Goal: Task Accomplishment & Management: Use online tool/utility

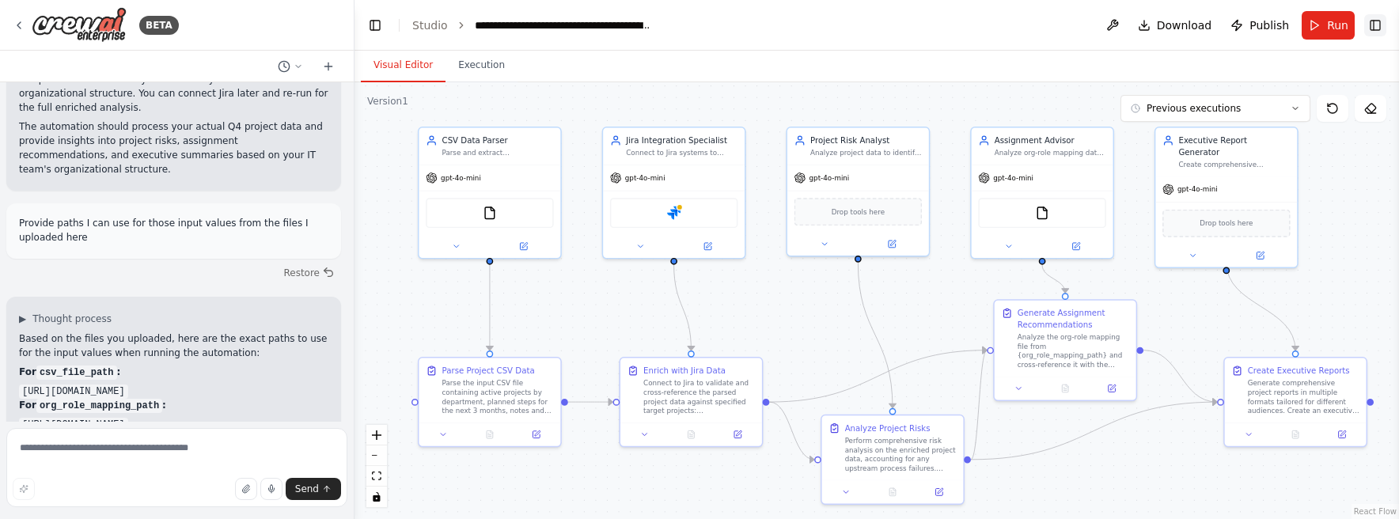
click at [1368, 34] on button "Toggle Right Sidebar" at bounding box center [1375, 25] width 22 height 22
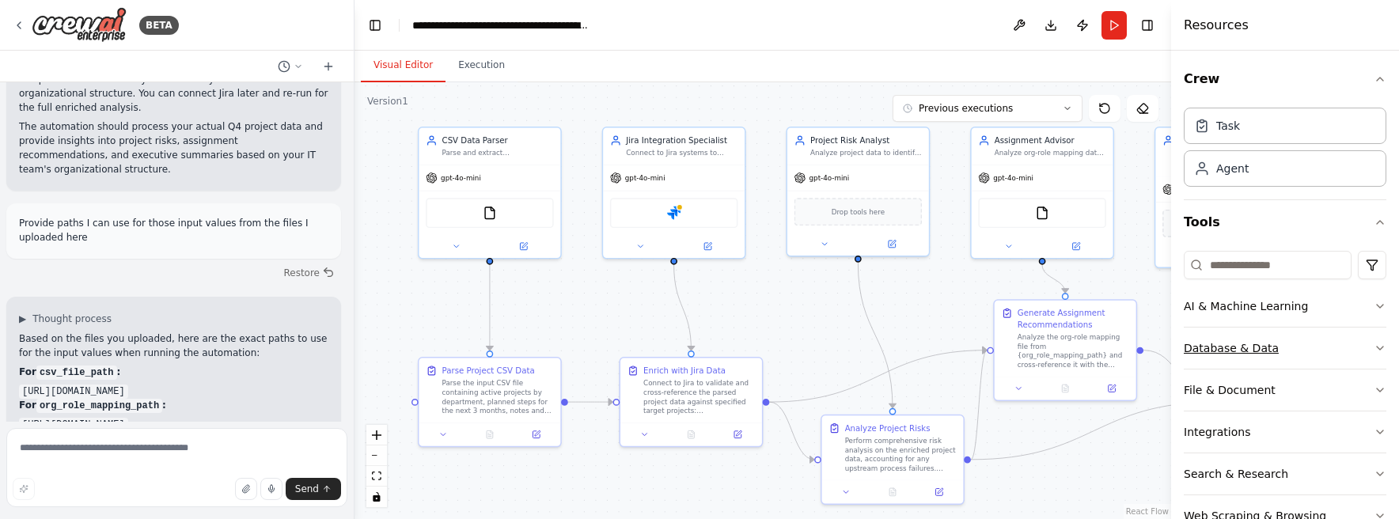
scroll to position [44, 0]
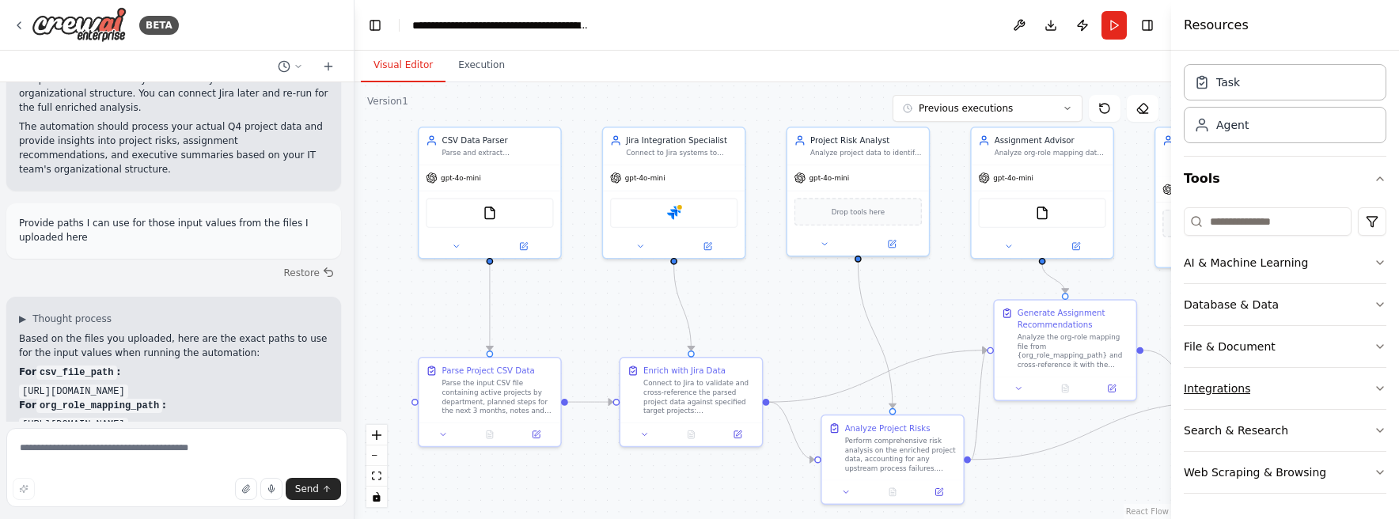
click at [1293, 375] on button "Integrations" at bounding box center [1284, 388] width 203 height 41
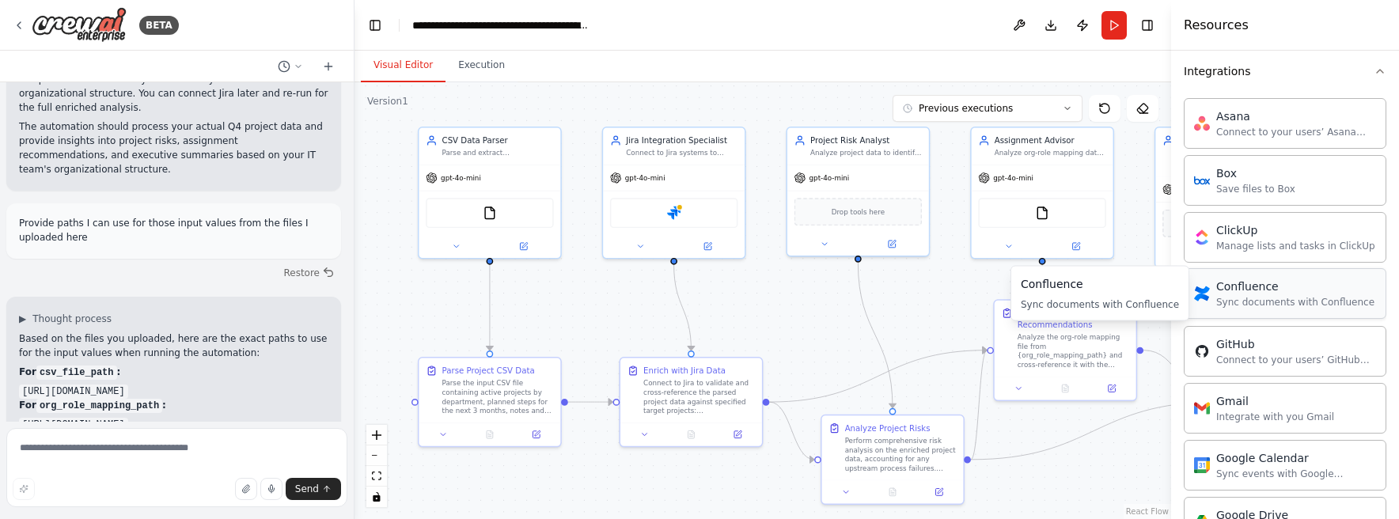
click at [1313, 303] on div "Sync documents with Confluence" at bounding box center [1295, 302] width 158 height 13
click at [1249, 288] on div "Confluence" at bounding box center [1295, 286] width 158 height 16
click at [1278, 293] on div "Confluence" at bounding box center [1295, 286] width 158 height 16
click at [1140, 22] on button "Toggle Right Sidebar" at bounding box center [1147, 25] width 22 height 22
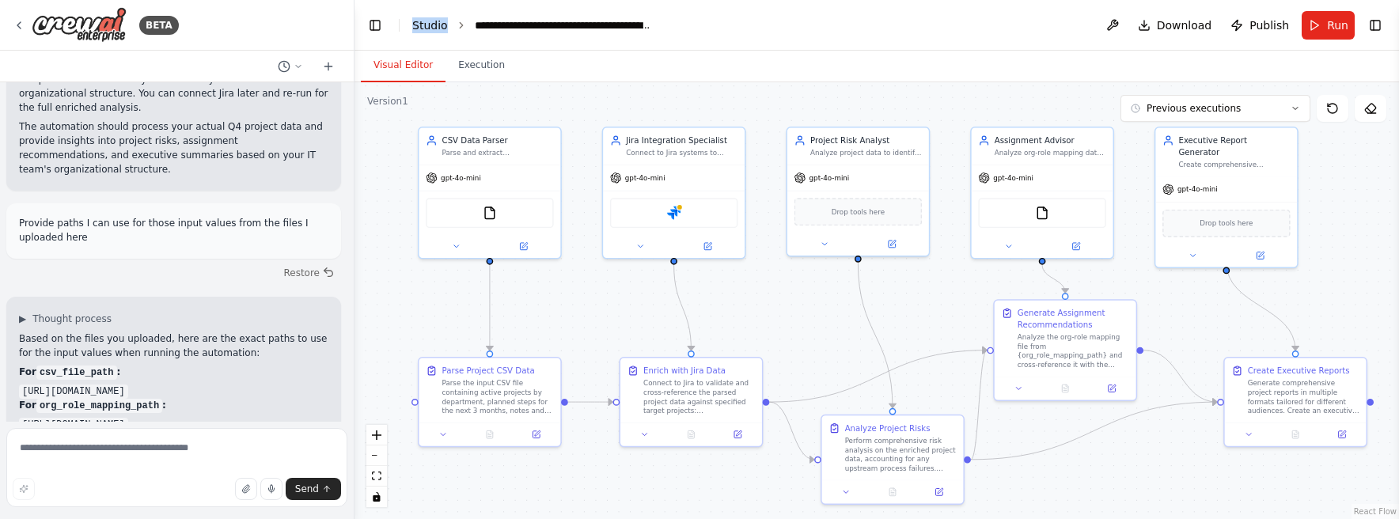
click at [428, 25] on link "Studio" at bounding box center [430, 25] width 36 height 13
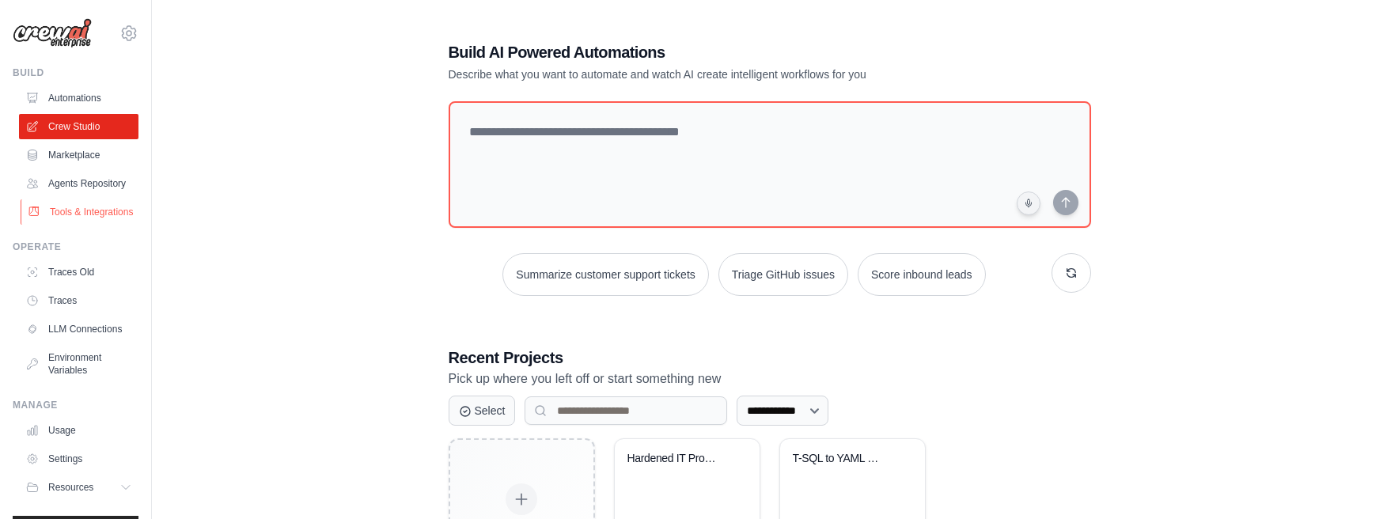
click at [92, 225] on link "Tools & Integrations" at bounding box center [80, 211] width 119 height 25
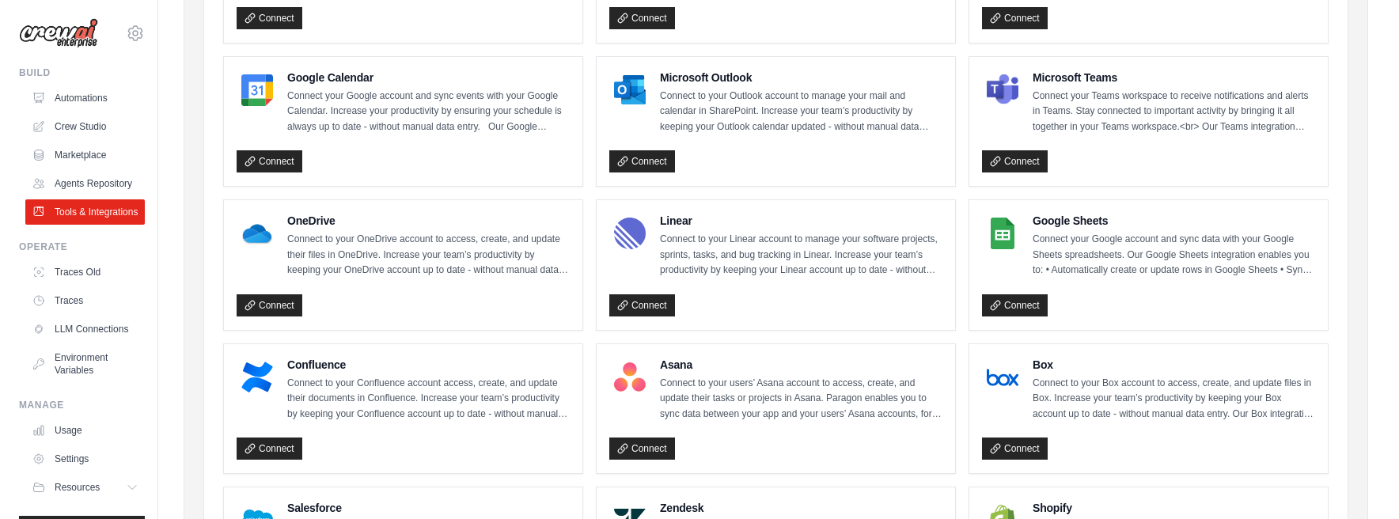
scroll to position [297, 0]
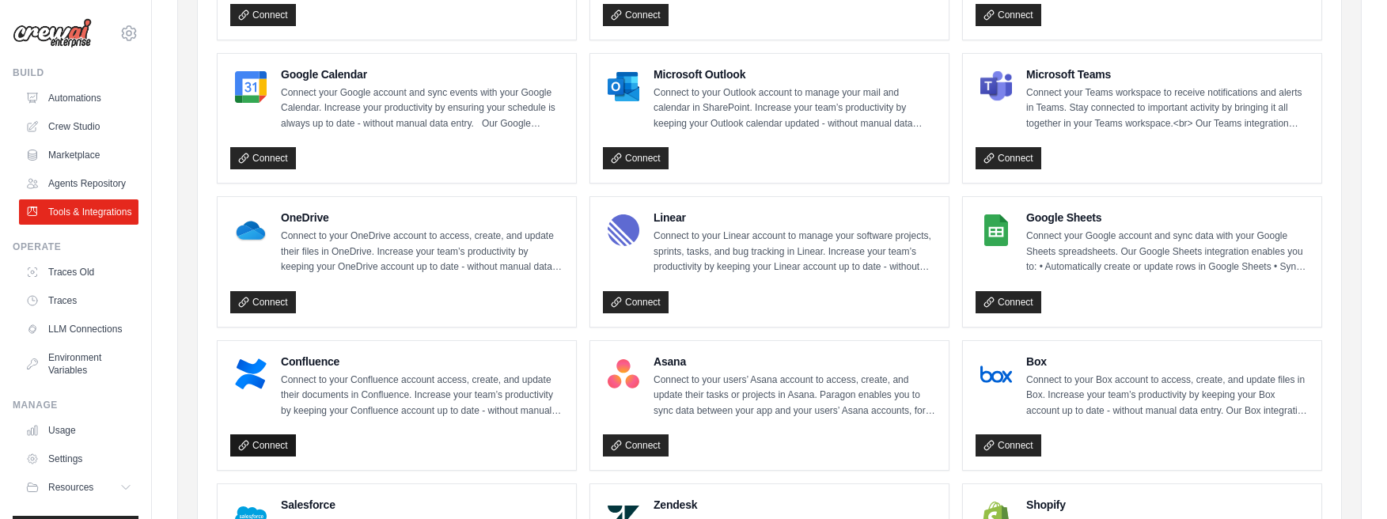
click at [271, 442] on link "Connect" at bounding box center [263, 445] width 66 height 22
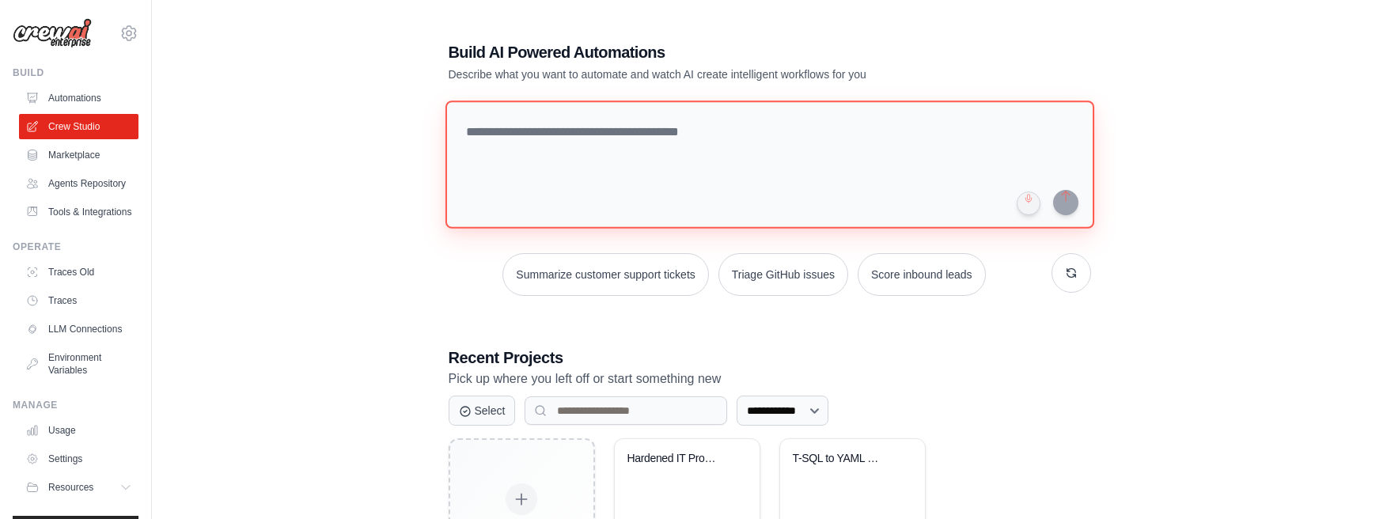
click at [543, 136] on textarea at bounding box center [769, 164] width 649 height 128
paste textarea "**********"
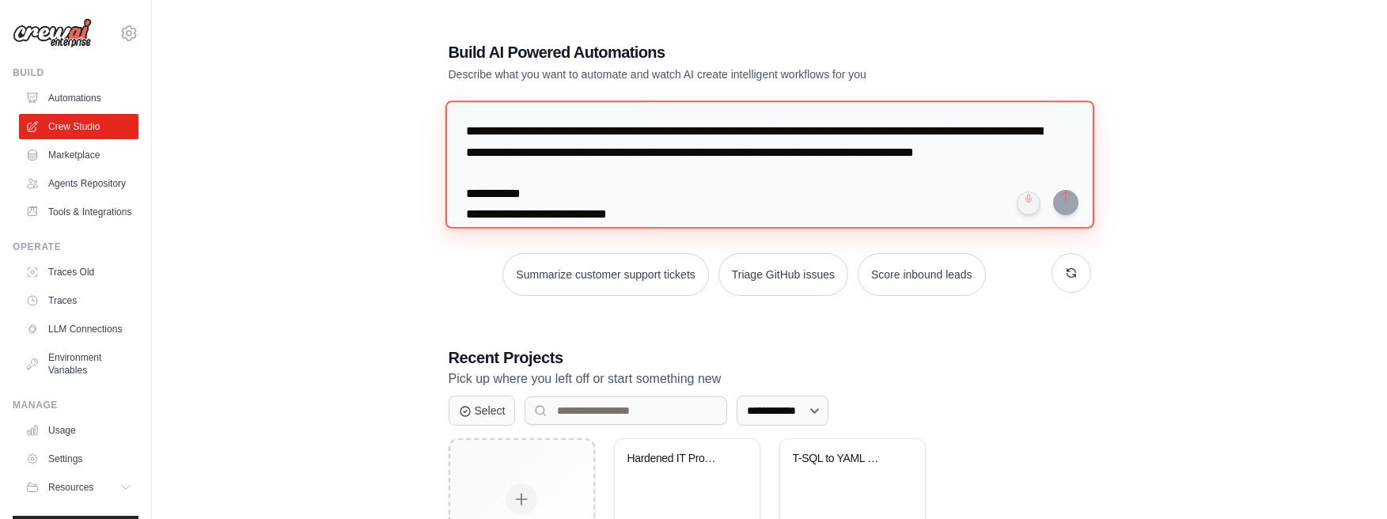
scroll to position [530, 0]
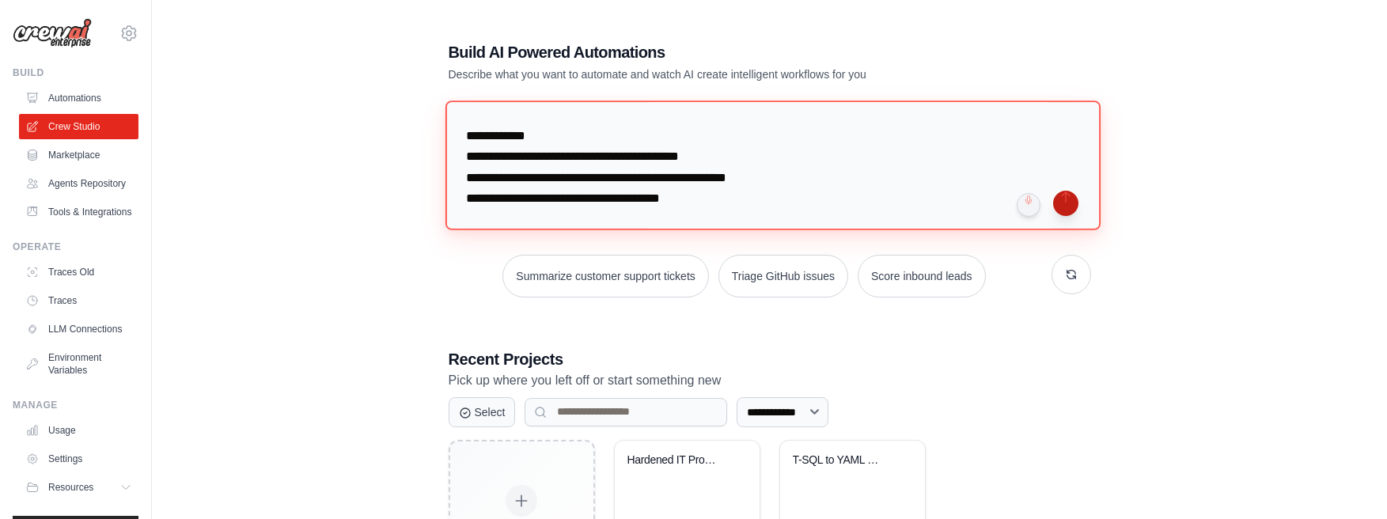
type textarea "**********"
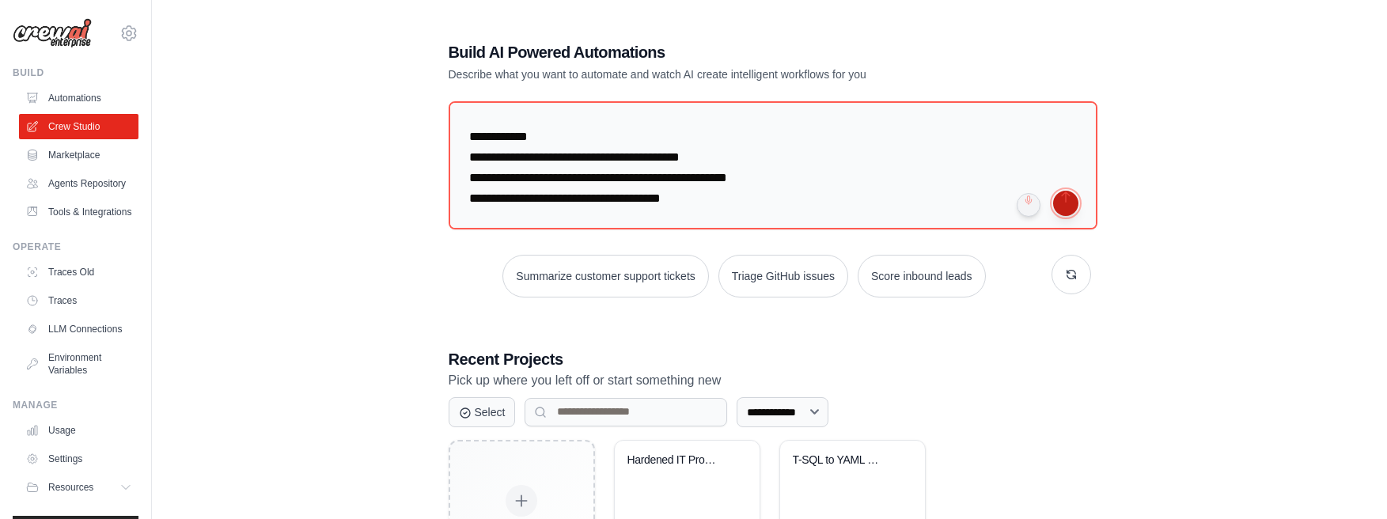
click at [1063, 203] on button "submit" at bounding box center [1065, 203] width 25 height 25
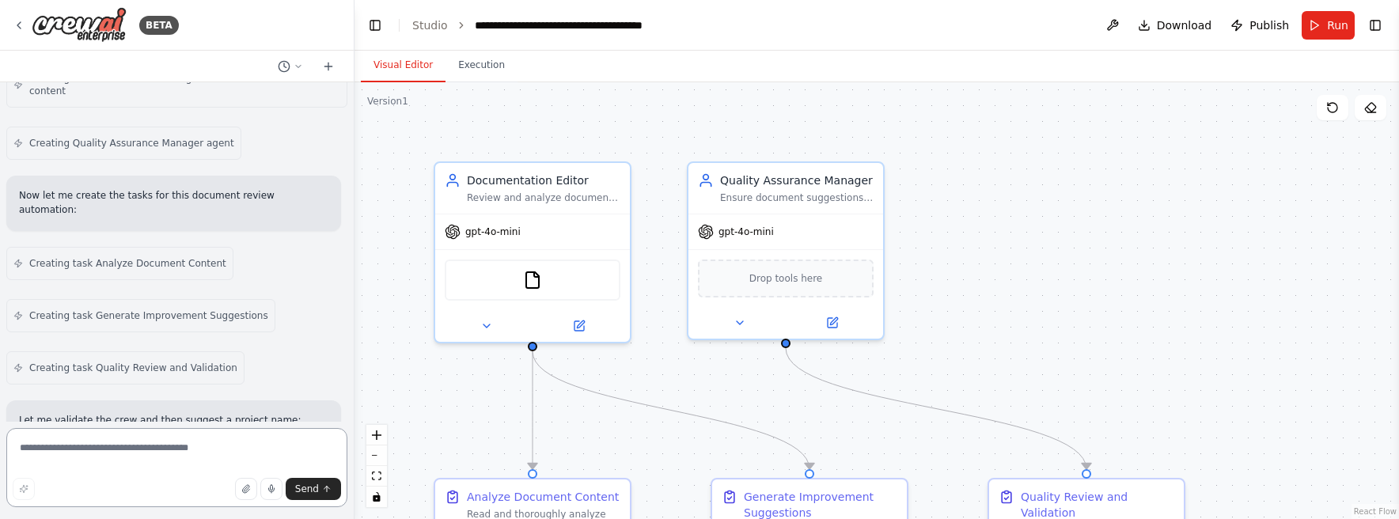
scroll to position [2255, 0]
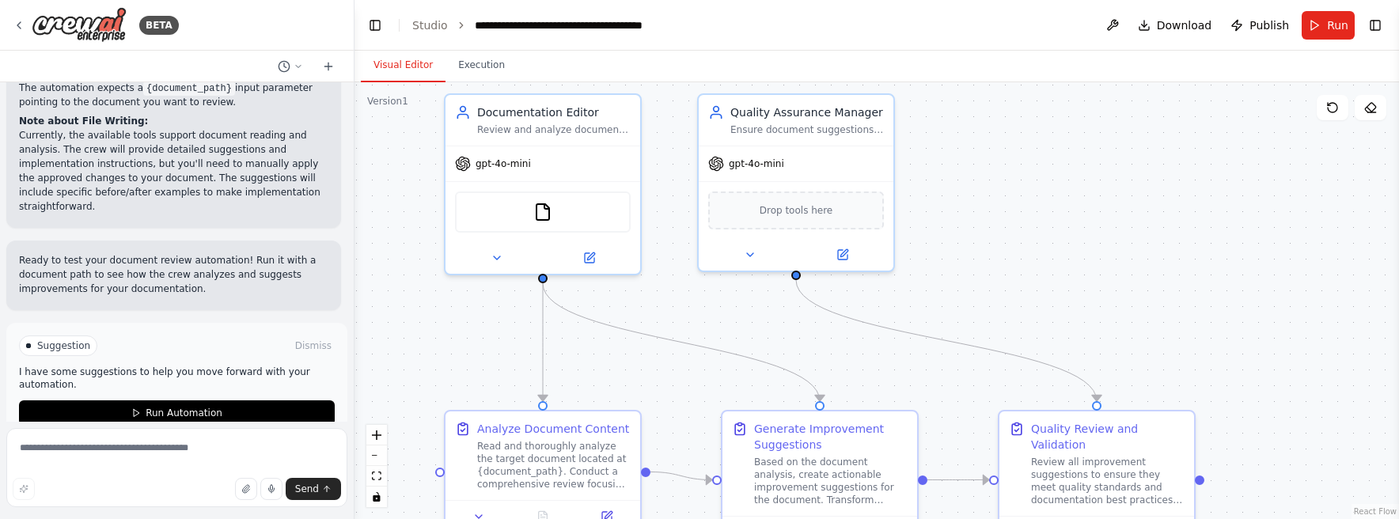
drag, startPoint x: 434, startPoint y: 407, endPoint x: 444, endPoint y: 339, distance: 68.8
click at [444, 339] on div ".deletable-edge-delete-btn { width: 20px; height: 20px; border: 0px solid #ffff…" at bounding box center [876, 300] width 1044 height 437
click at [170, 443] on textarea at bounding box center [176, 467] width 341 height 79
click at [138, 456] on textarea "********" at bounding box center [176, 467] width 341 height 79
type textarea "**********"
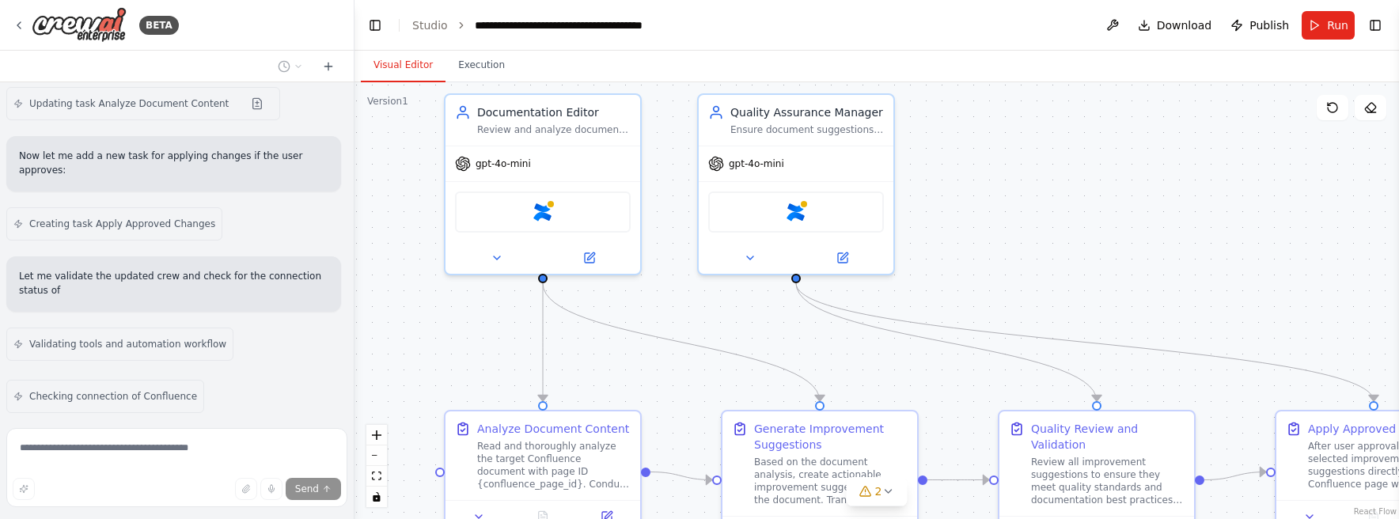
scroll to position [3332, 0]
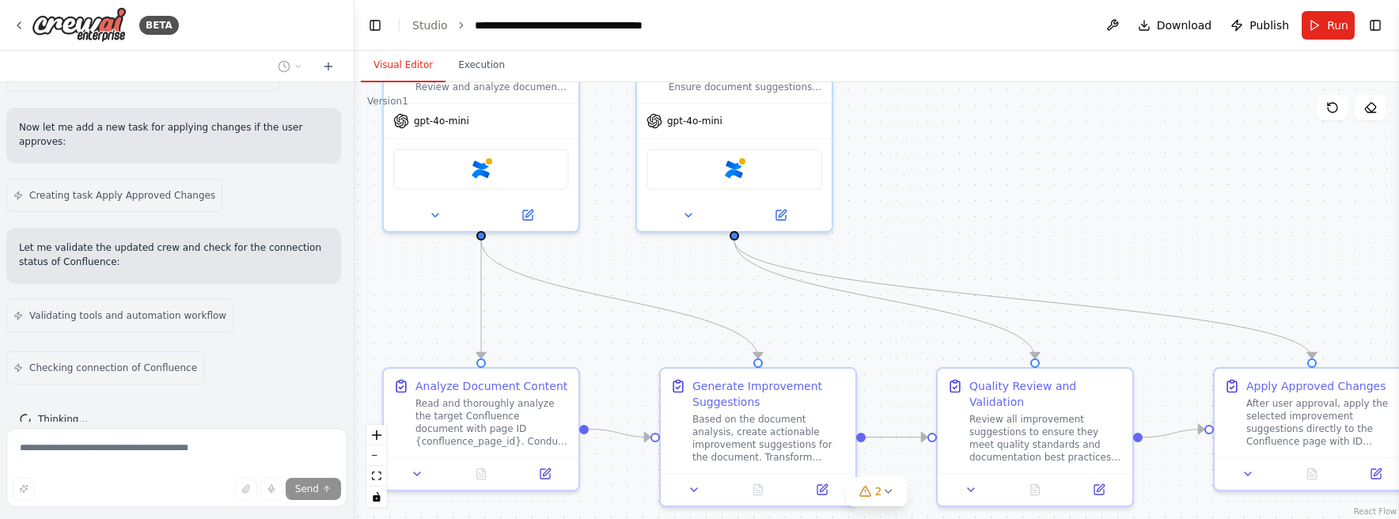
drag, startPoint x: 1058, startPoint y: 216, endPoint x: 997, endPoint y: 173, distance: 75.0
click at [997, 173] on div ".deletable-edge-delete-btn { width: 20px; height: 20px; border: 0px solid #ffff…" at bounding box center [876, 300] width 1044 height 437
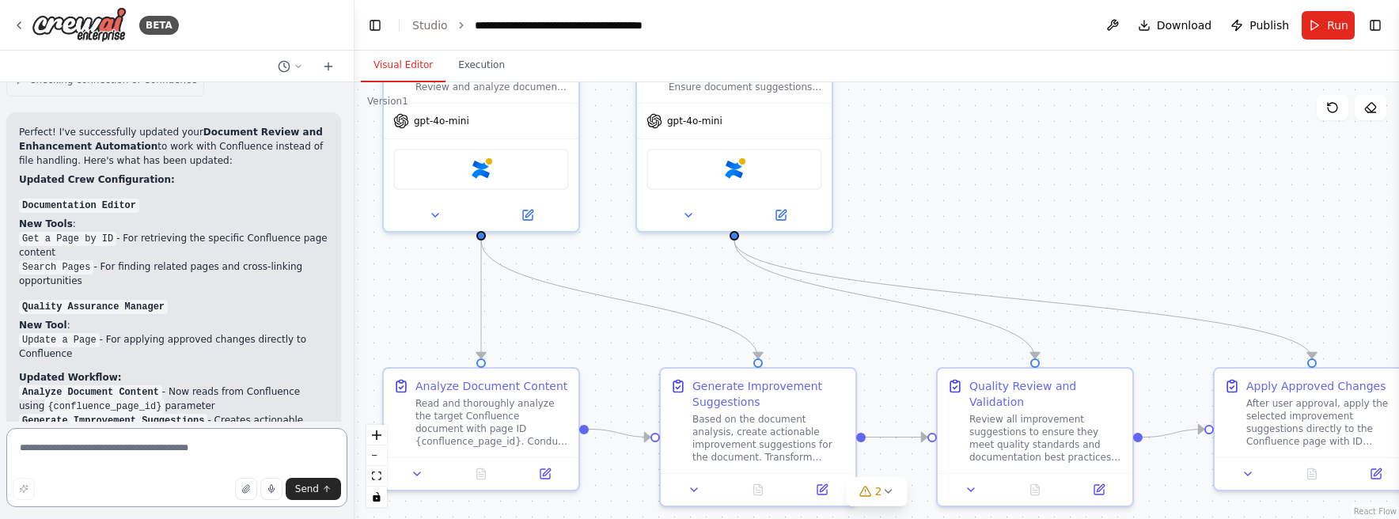
scroll to position [3628, 0]
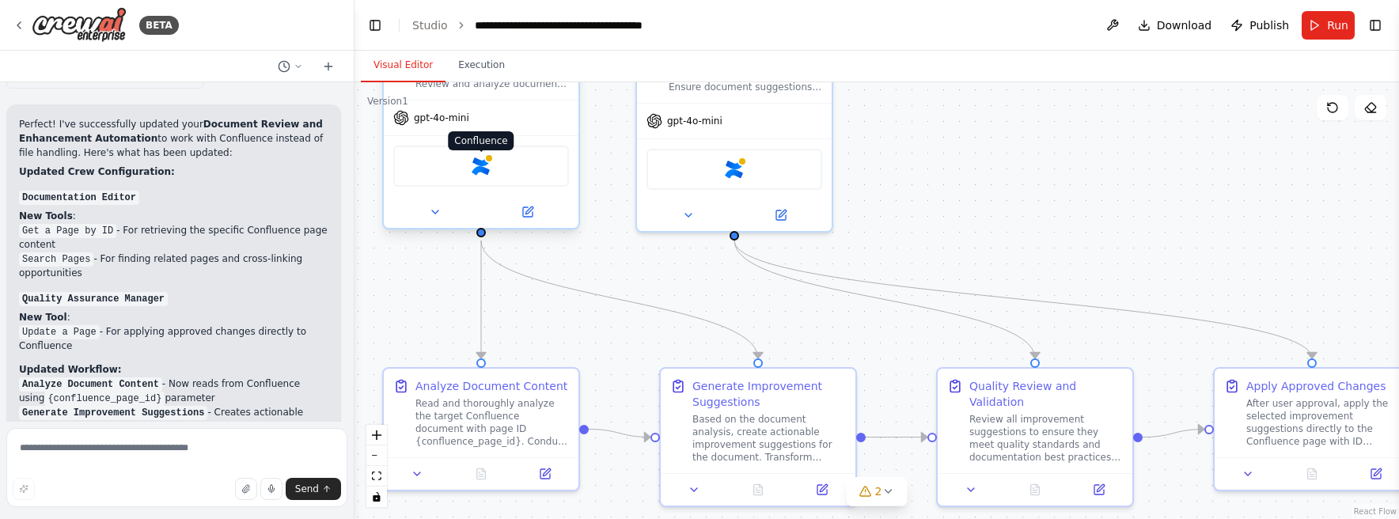
click at [484, 170] on img at bounding box center [480, 166] width 19 height 19
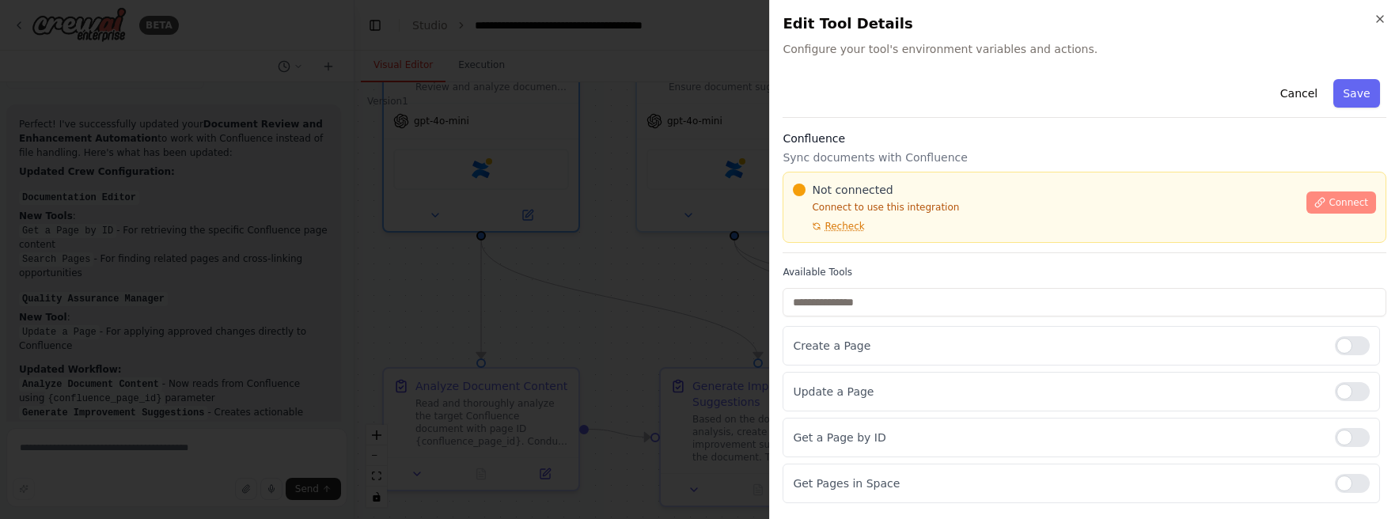
click at [1314, 199] on icon at bounding box center [1319, 202] width 11 height 11
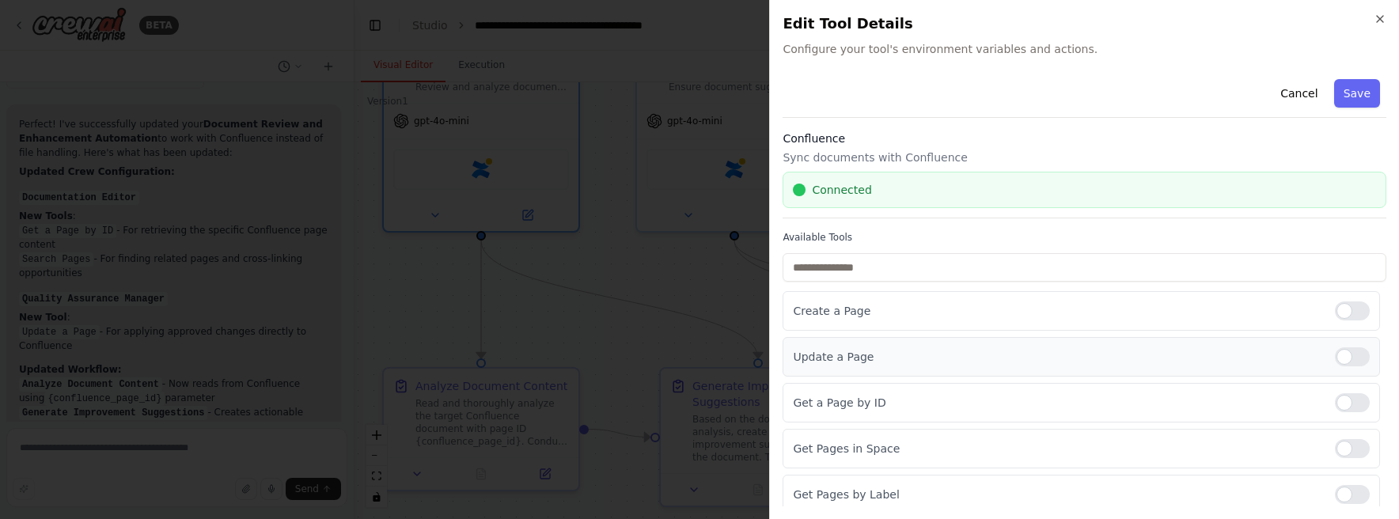
click at [1352, 357] on div at bounding box center [1352, 356] width 35 height 19
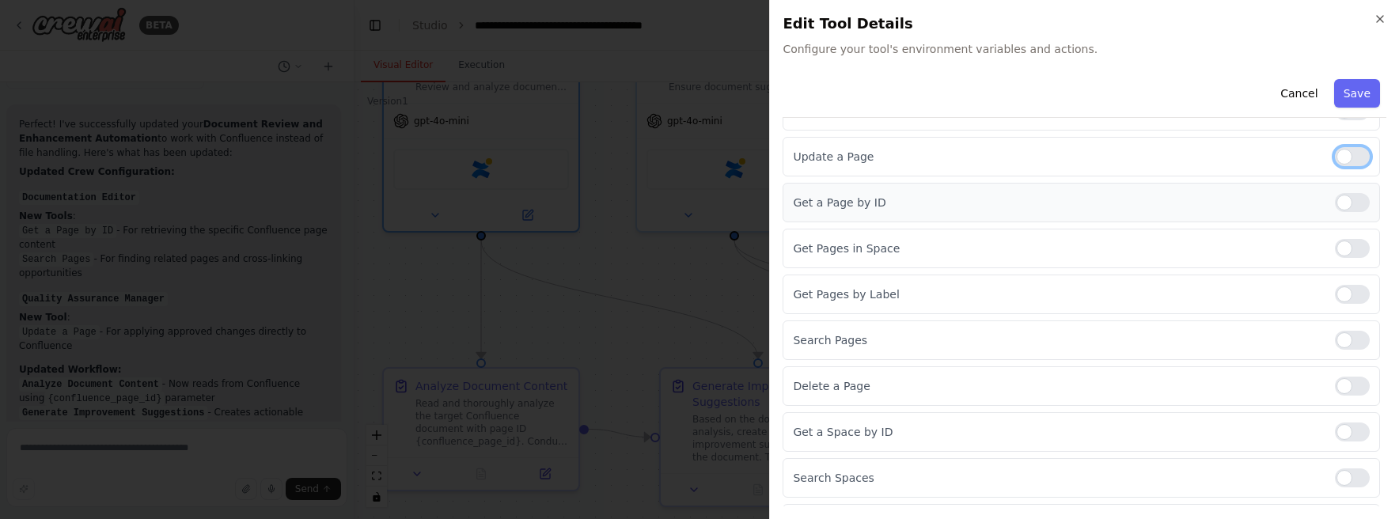
scroll to position [237, 0]
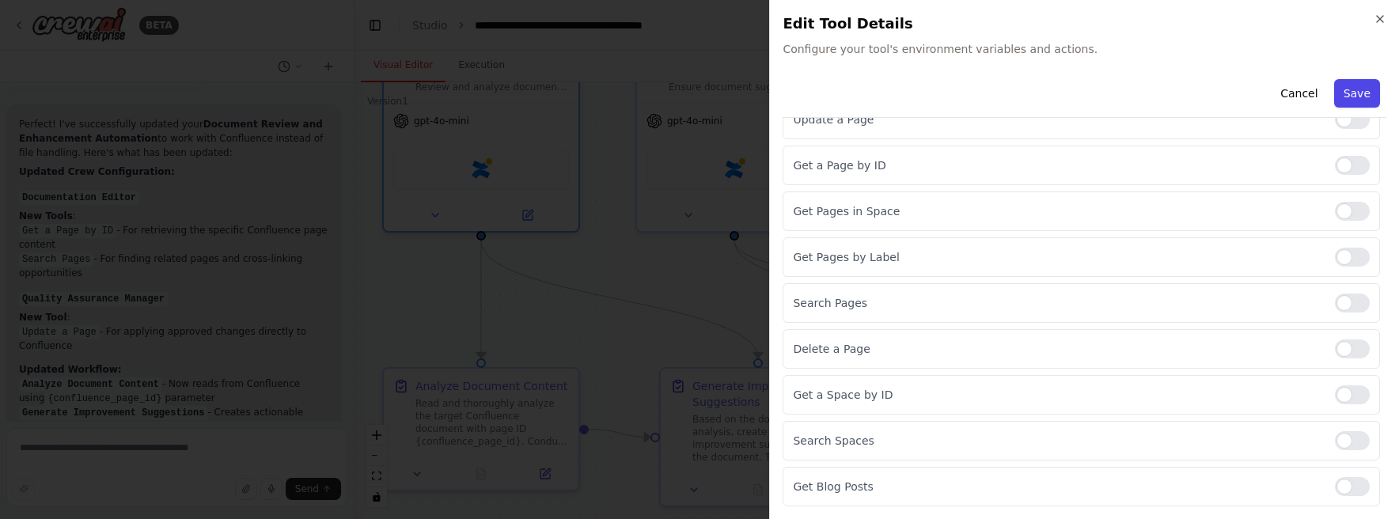
click at [1352, 101] on button "Save" at bounding box center [1357, 93] width 46 height 28
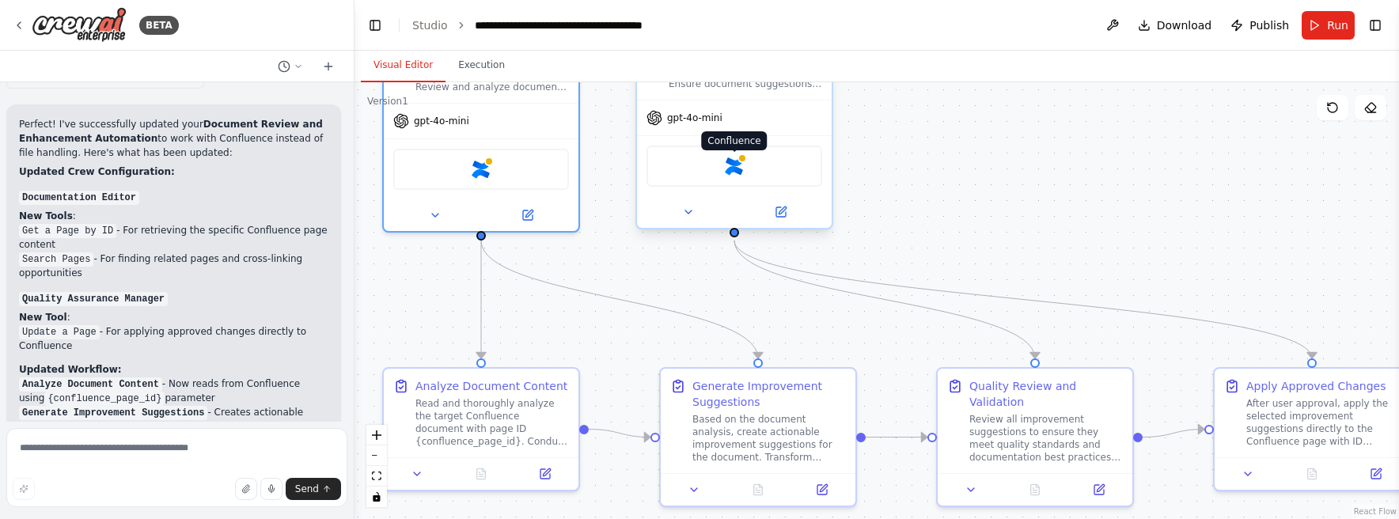
click at [737, 170] on img at bounding box center [734, 166] width 19 height 19
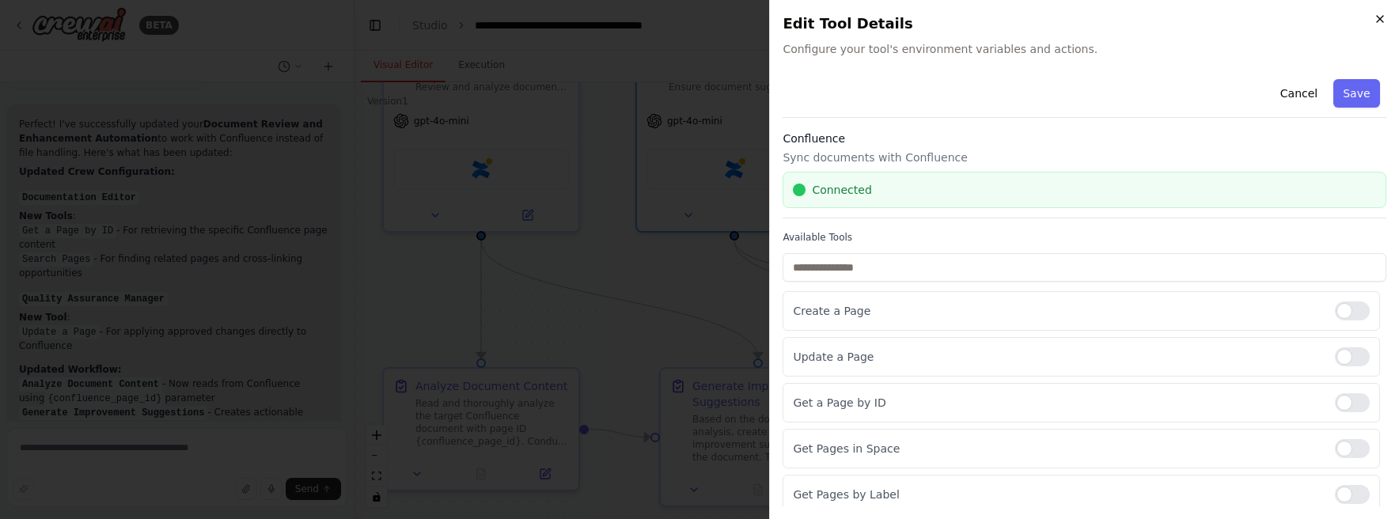
click at [1377, 18] on icon "button" at bounding box center [1379, 19] width 13 height 13
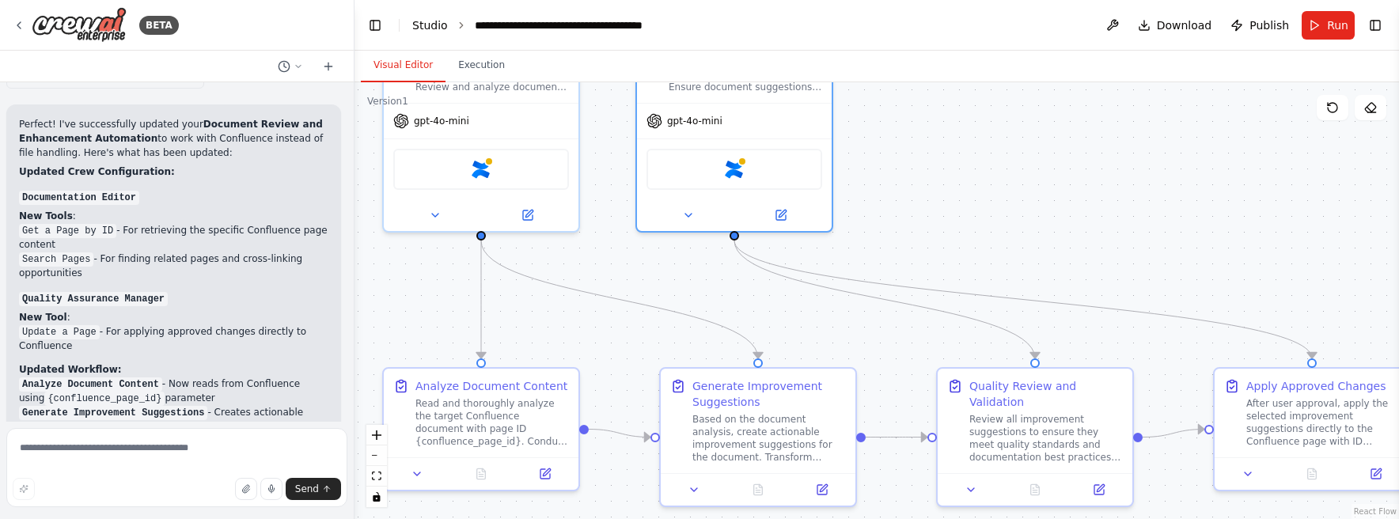
click at [423, 19] on link "Studio" at bounding box center [430, 25] width 36 height 13
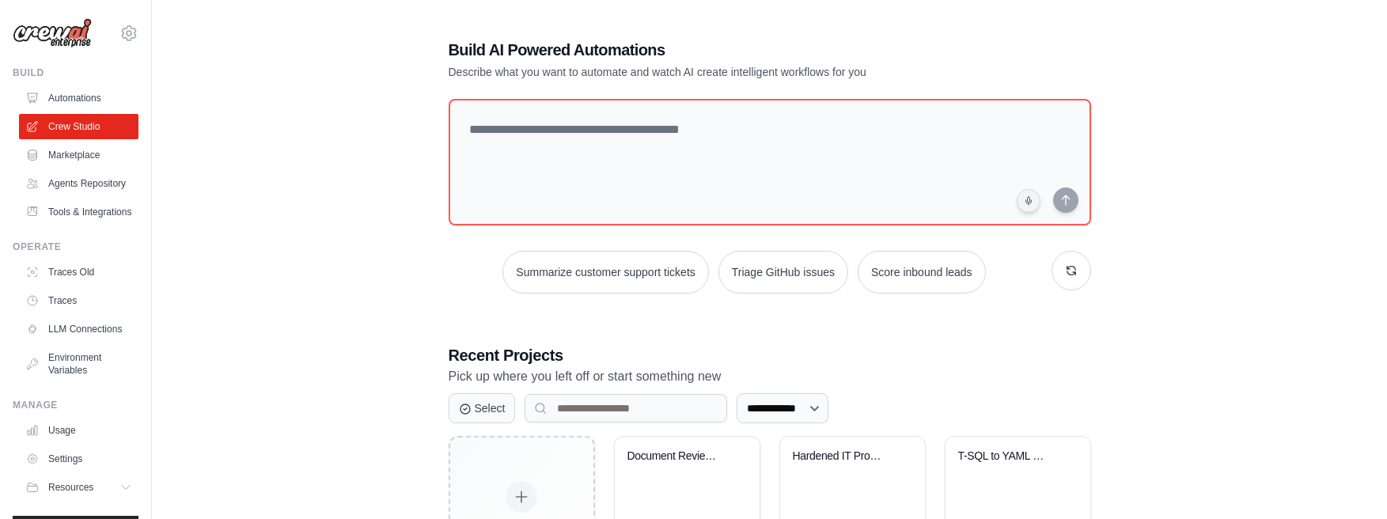
scroll to position [118, 0]
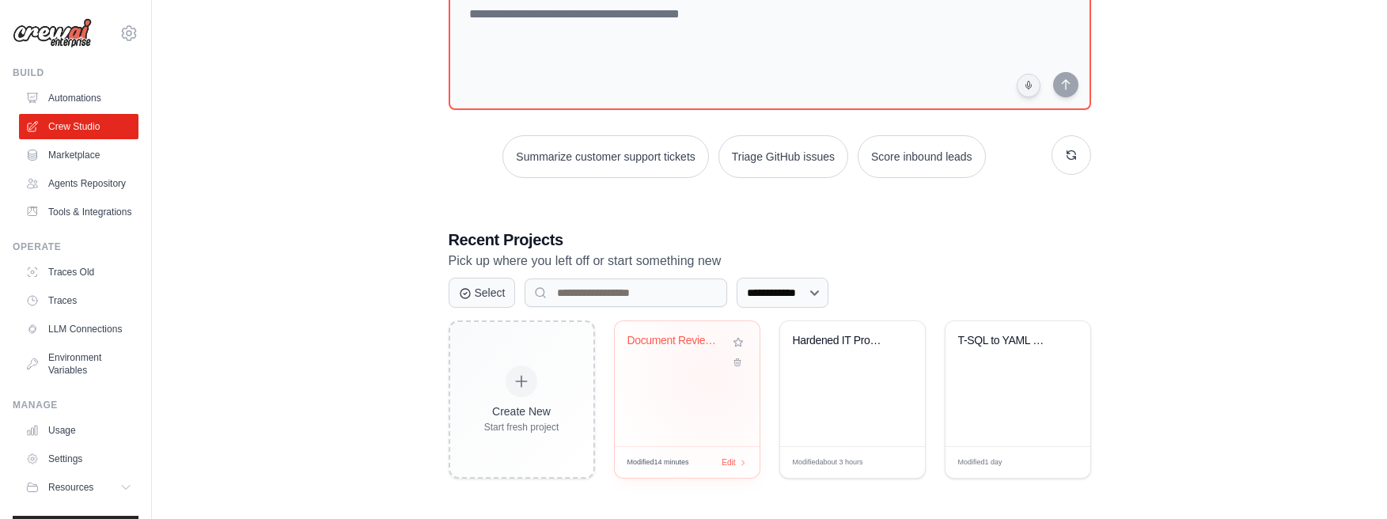
click at [708, 375] on div "Document Review and Enhancement Aut..." at bounding box center [687, 383] width 145 height 125
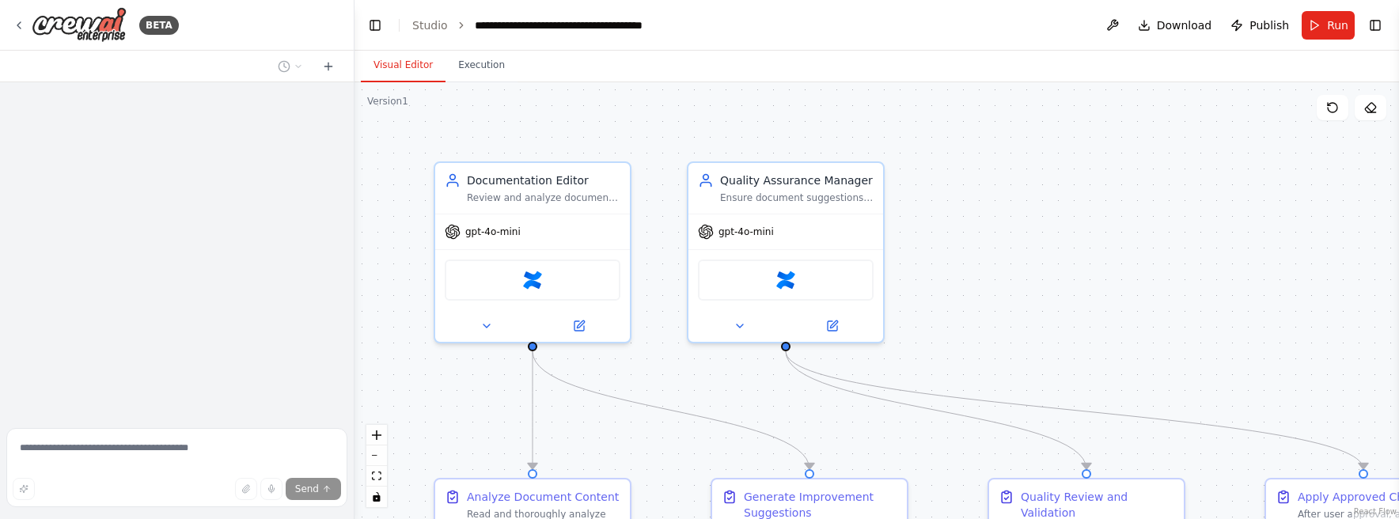
scroll to position [4009, 0]
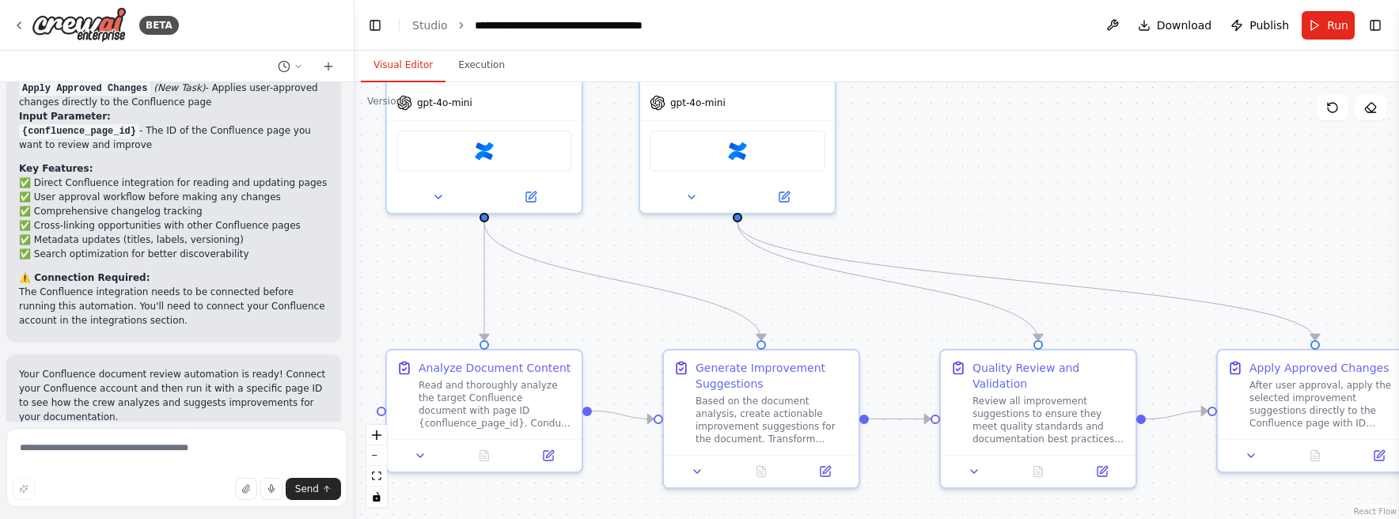
drag, startPoint x: 1043, startPoint y: 312, endPoint x: 996, endPoint y: 184, distance: 136.4
click at [996, 184] on div ".deletable-edge-delete-btn { width: 20px; height: 20px; border: 0px solid #ffff…" at bounding box center [876, 300] width 1044 height 437
click at [1102, 475] on button at bounding box center [1101, 468] width 55 height 19
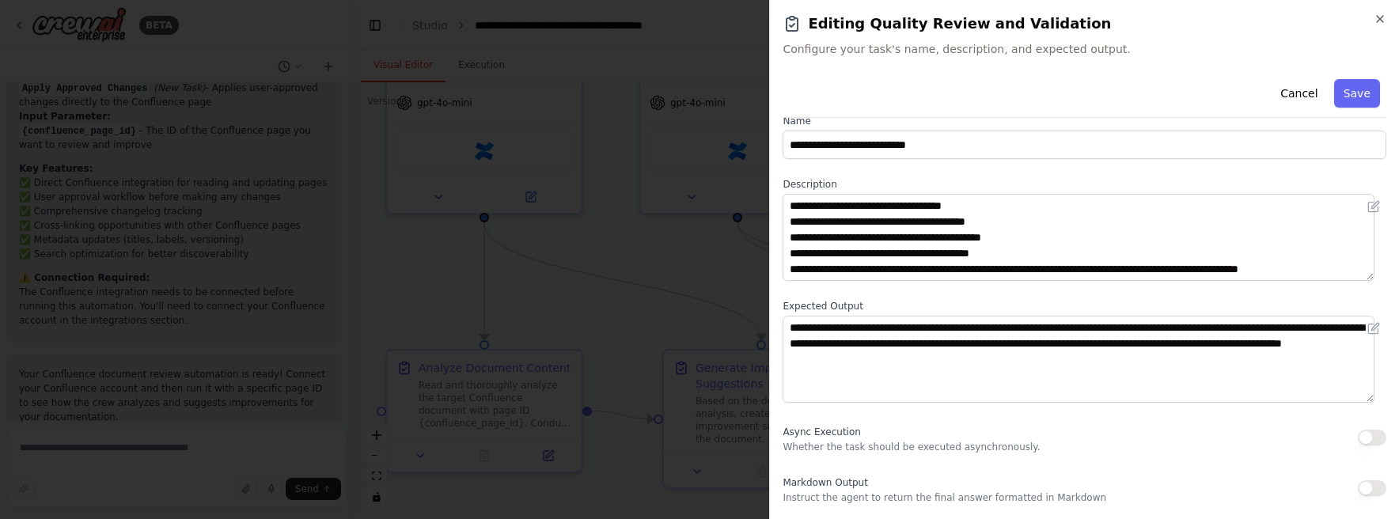
scroll to position [25, 0]
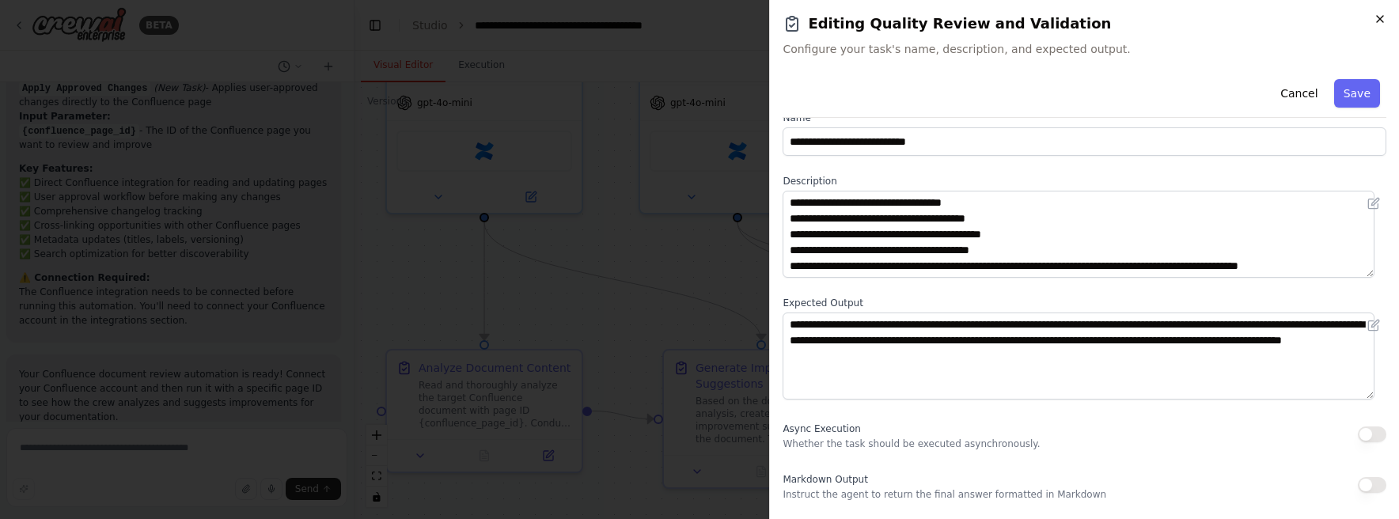
click at [1377, 20] on icon "button" at bounding box center [1379, 19] width 13 height 13
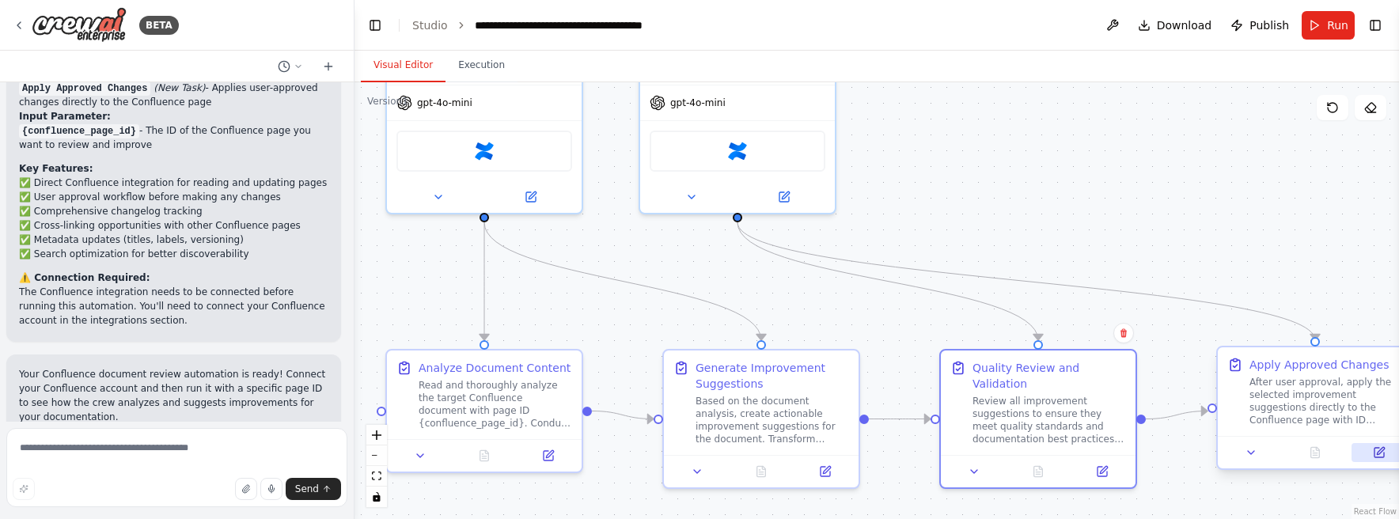
click at [1376, 451] on icon at bounding box center [1378, 452] width 9 height 9
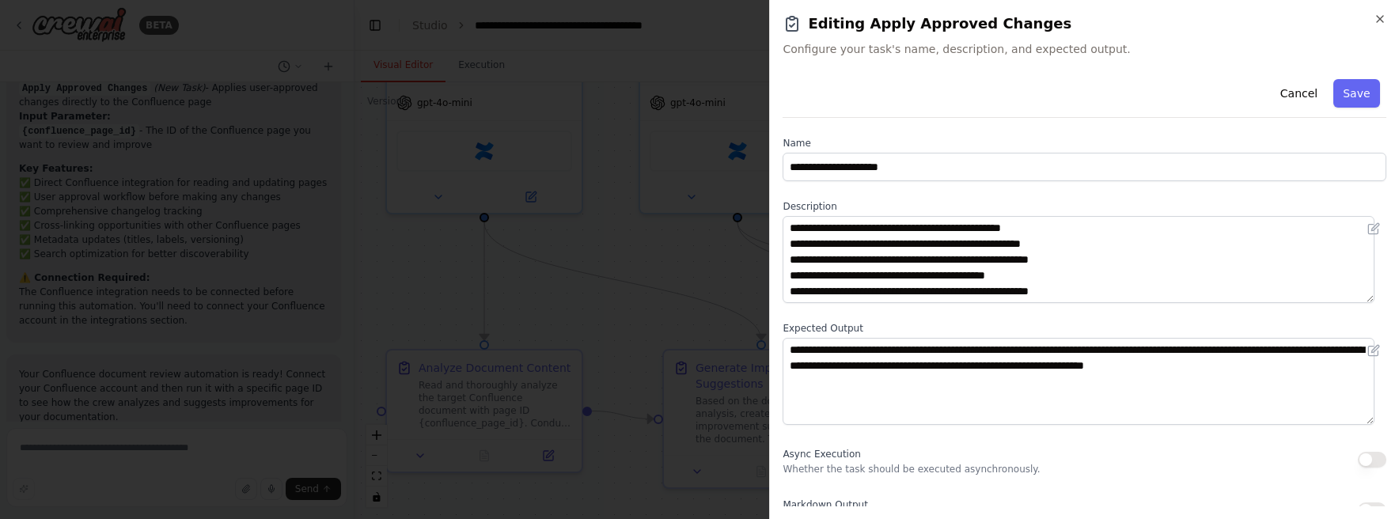
scroll to position [47, 0]
click at [1384, 18] on icon "button" at bounding box center [1379, 19] width 13 height 13
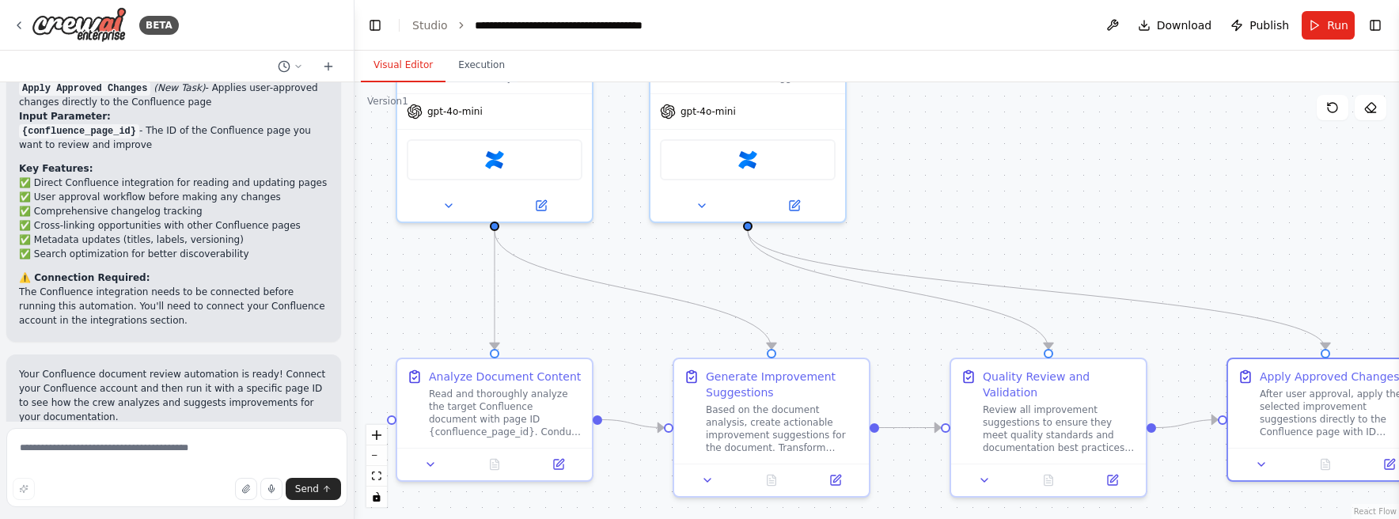
drag, startPoint x: 1093, startPoint y: 152, endPoint x: 1091, endPoint y: 163, distance: 11.2
click at [1095, 161] on div ".deletable-edge-delete-btn { width: 20px; height: 20px; border: 0px solid #ffff…" at bounding box center [876, 300] width 1044 height 437
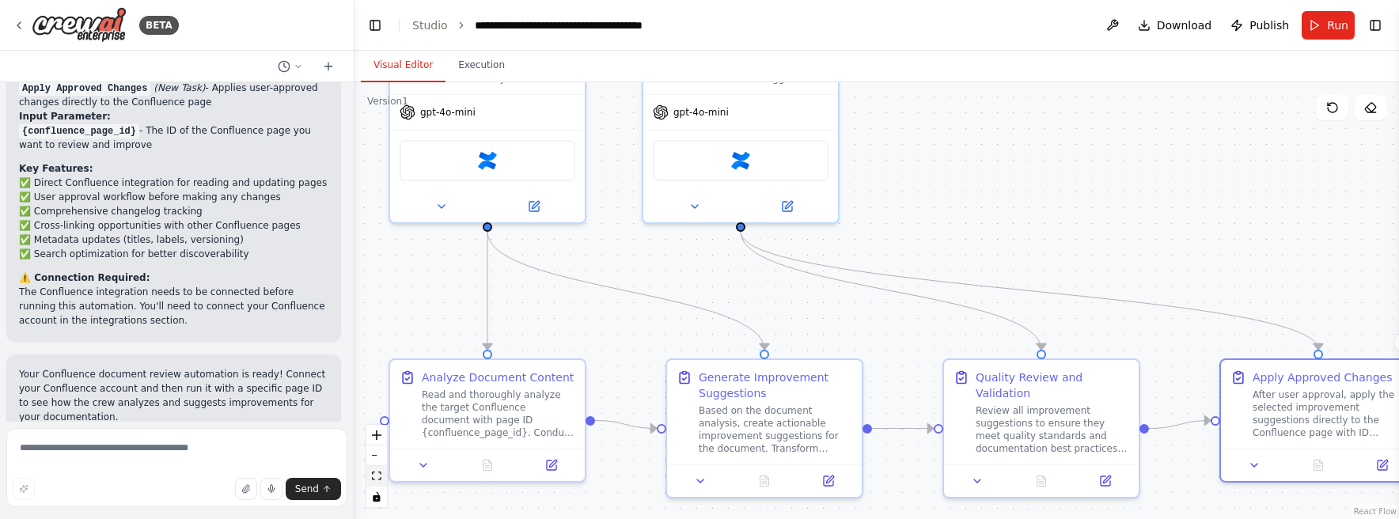
click at [384, 478] on button "fit view" at bounding box center [376, 476] width 21 height 21
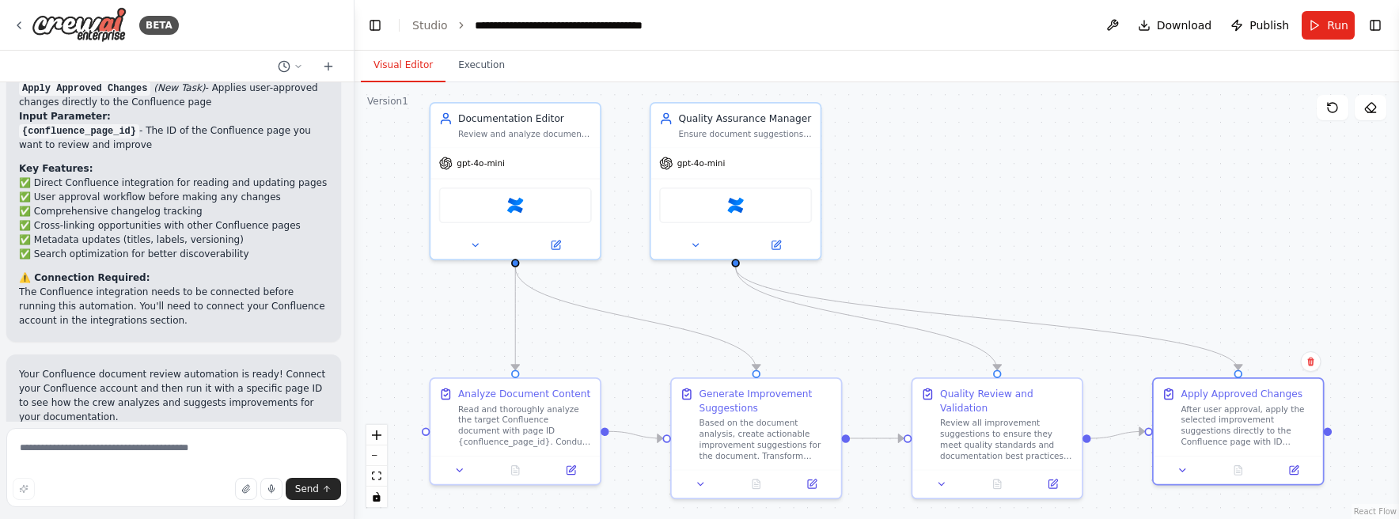
click at [1136, 215] on div ".deletable-edge-delete-btn { width: 20px; height: 20px; border: 0px solid #ffff…" at bounding box center [876, 300] width 1044 height 437
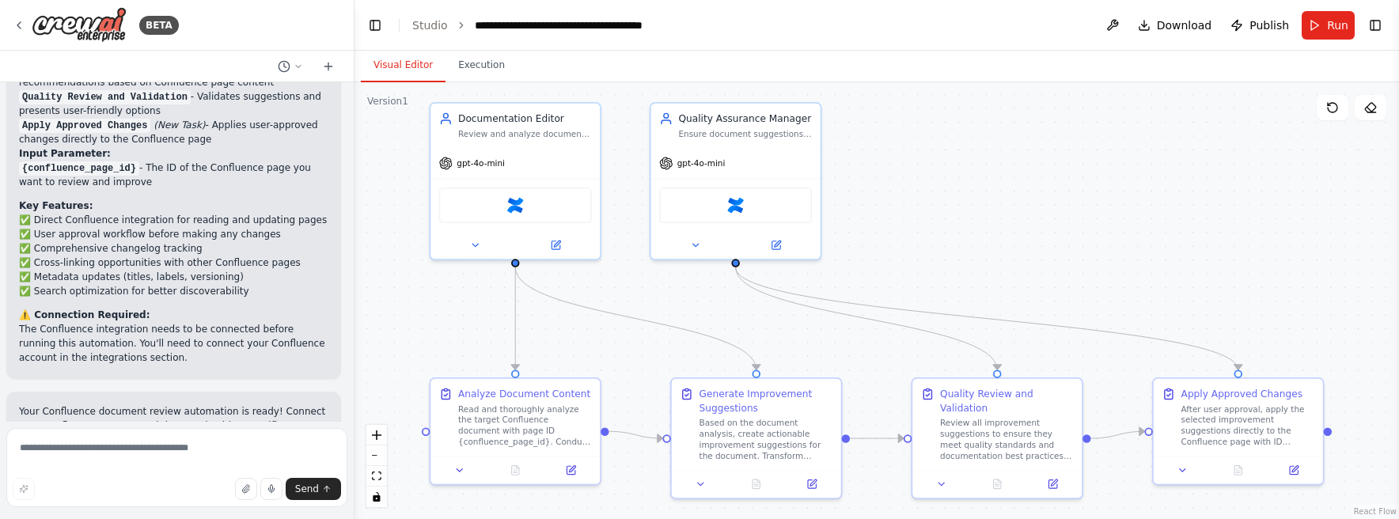
scroll to position [4009, 0]
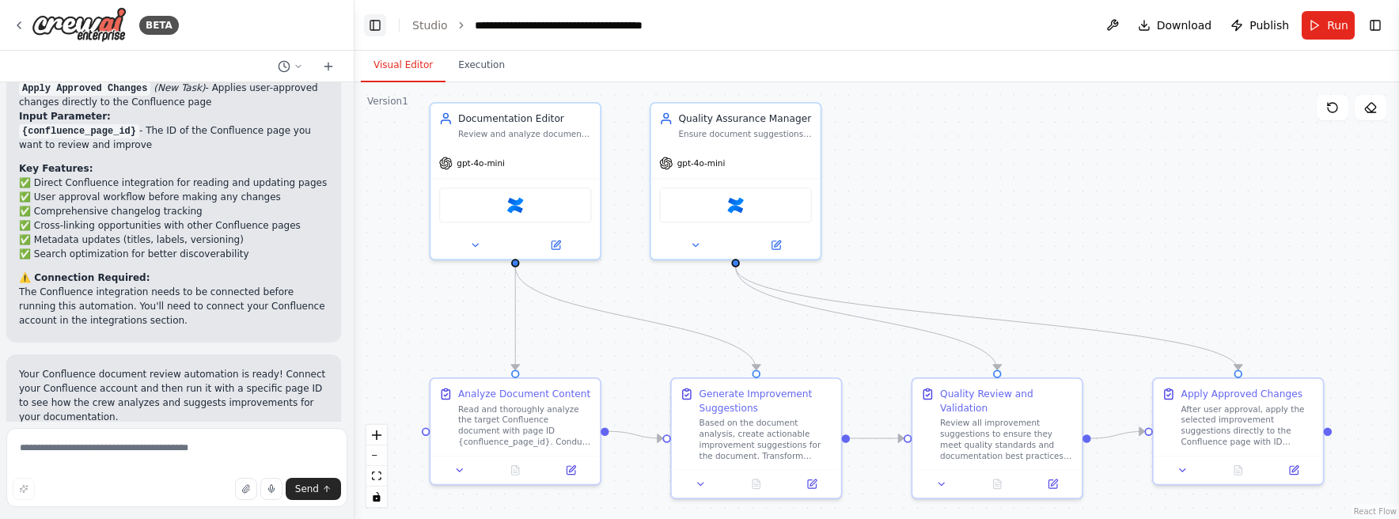
drag, startPoint x: 373, startPoint y: 27, endPoint x: 384, endPoint y: 28, distance: 10.3
click at [373, 27] on button "Toggle Left Sidebar" at bounding box center [375, 25] width 22 height 22
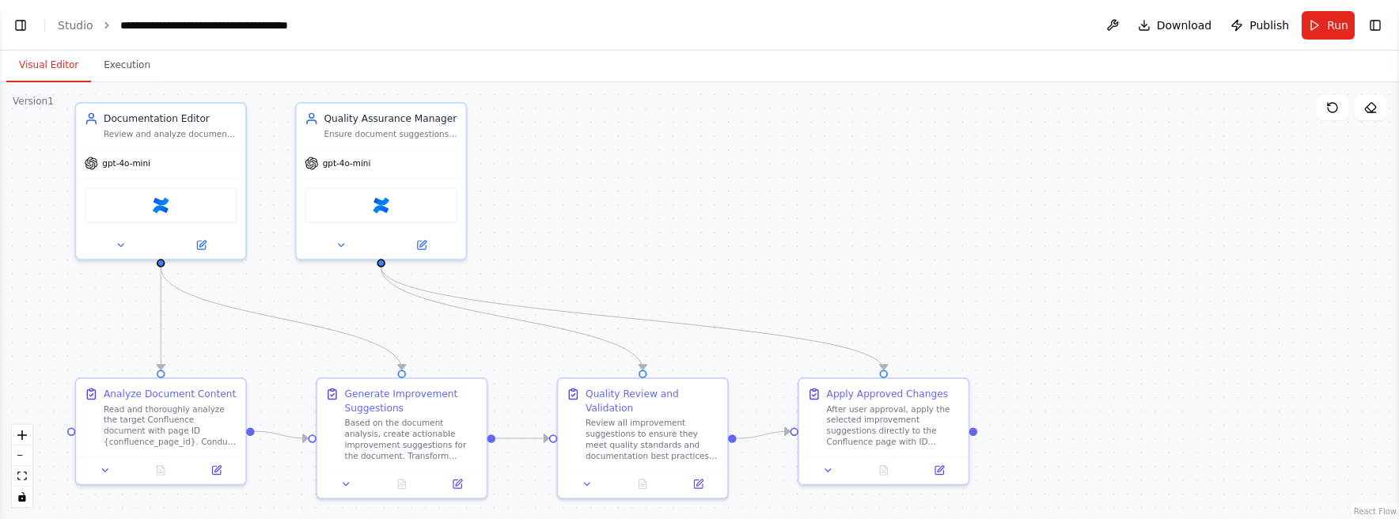
click at [18, 31] on button "Toggle Left Sidebar" at bounding box center [20, 25] width 22 height 22
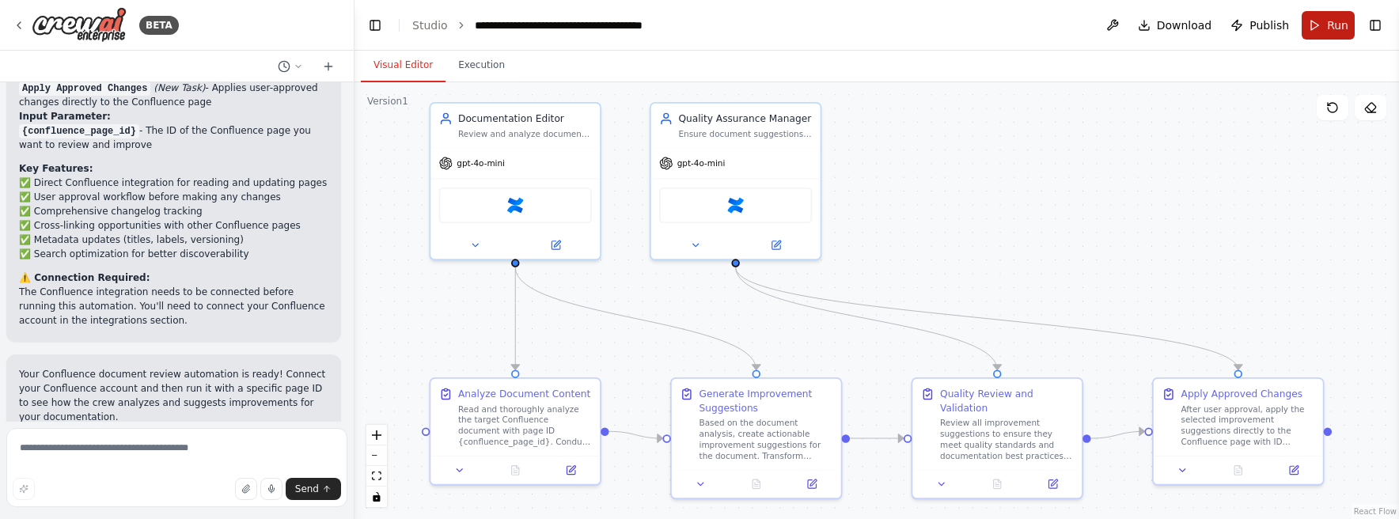
click at [1326, 28] on button "Run" at bounding box center [1327, 25] width 53 height 28
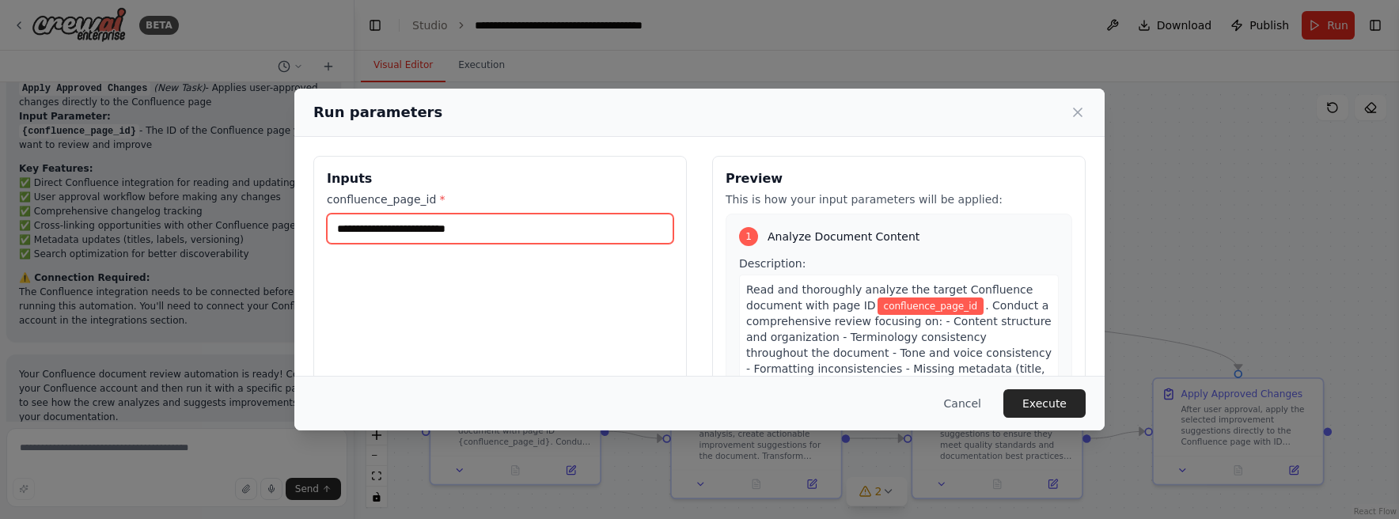
click at [601, 227] on input "confluence_page_id *" at bounding box center [500, 229] width 347 height 30
paste input "**********"
type input "**********"
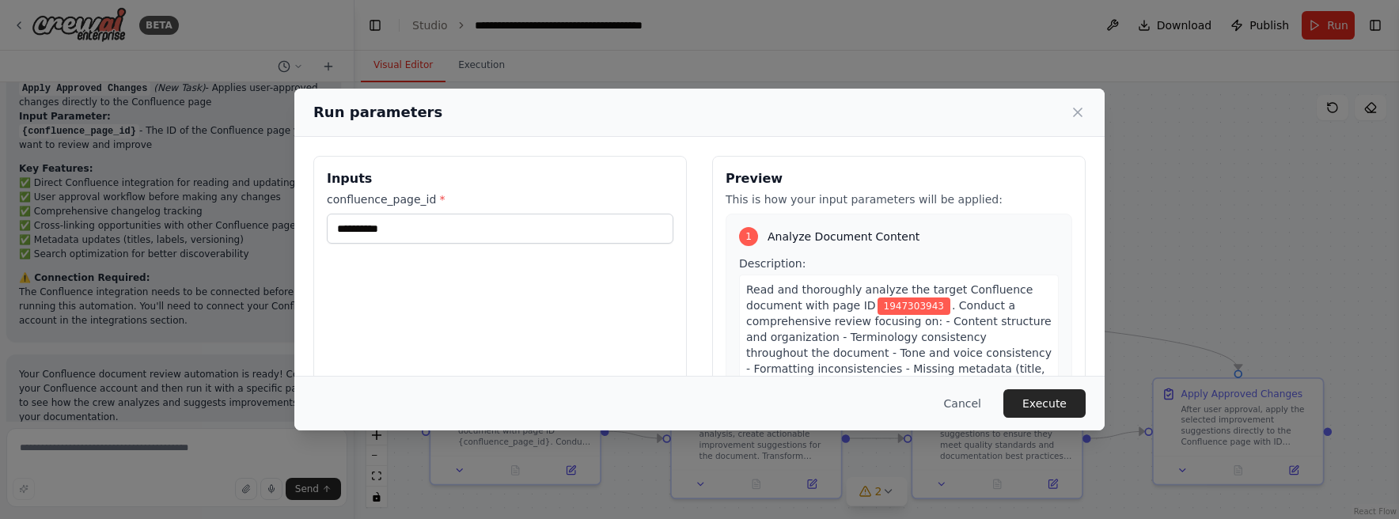
click at [582, 280] on div "**********" at bounding box center [499, 343] width 373 height 375
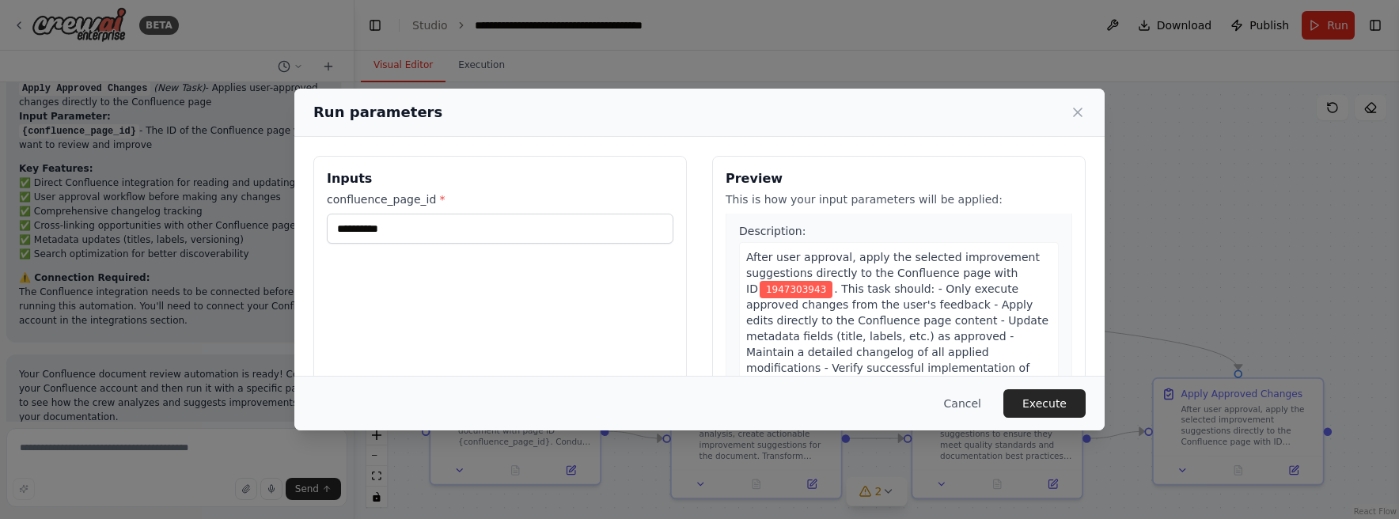
scroll to position [1304, 0]
click at [968, 406] on button "Cancel" at bounding box center [962, 403] width 62 height 28
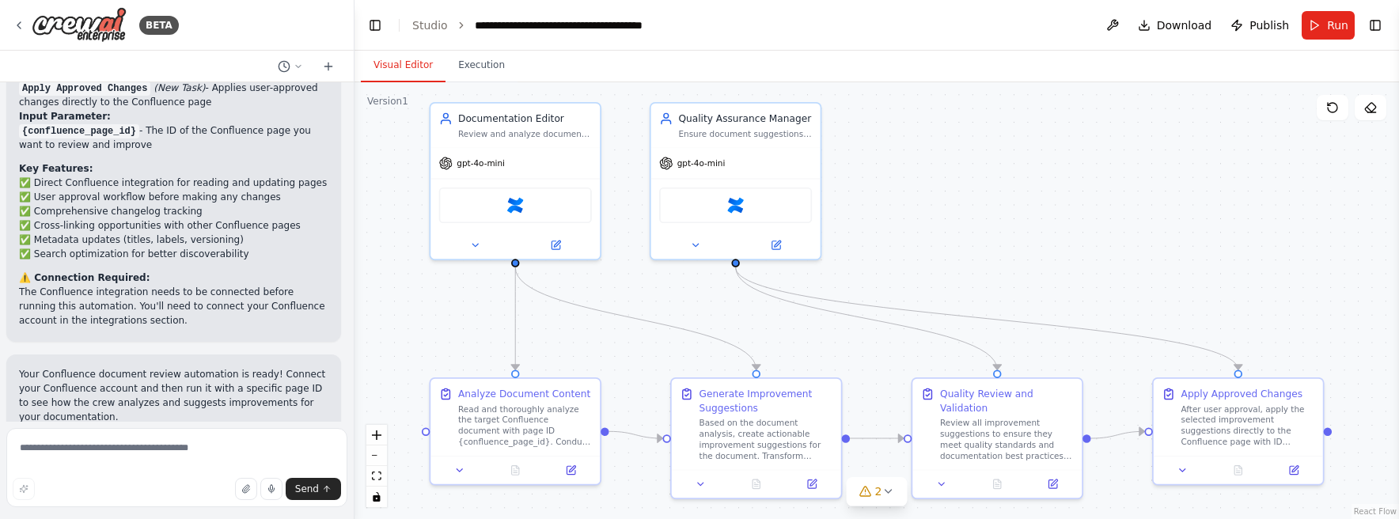
click at [1006, 176] on div ".deletable-edge-delete-btn { width: 20px; height: 20px; border: 0px solid #ffff…" at bounding box center [876, 300] width 1044 height 437
click at [517, 205] on img at bounding box center [515, 203] width 17 height 17
click at [512, 203] on img at bounding box center [515, 203] width 17 height 17
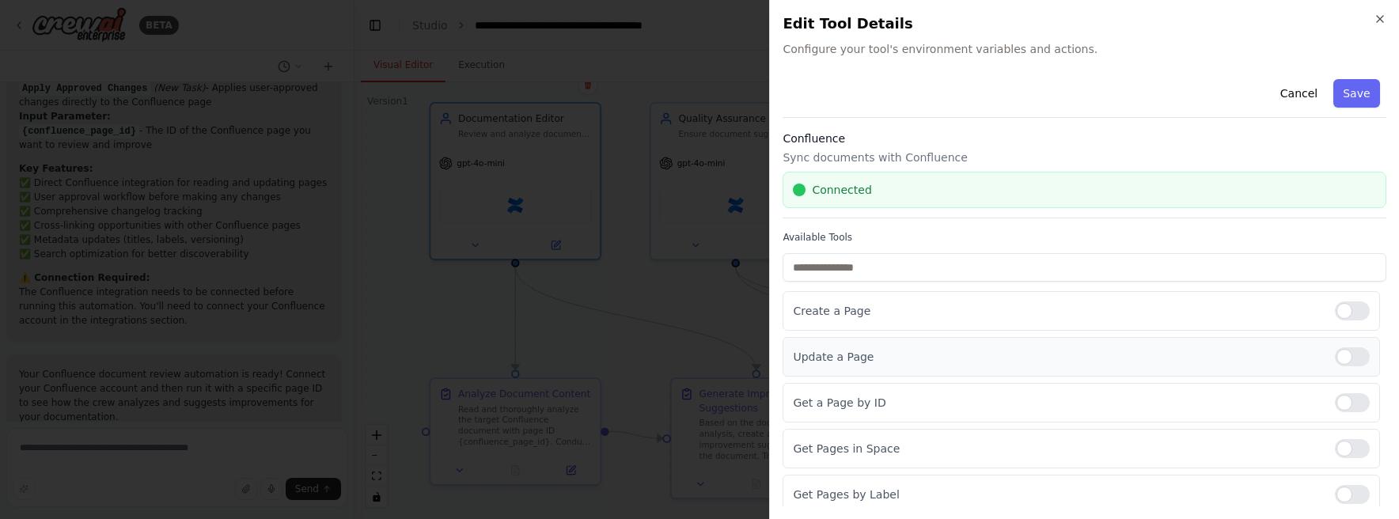
click at [1335, 358] on div at bounding box center [1352, 356] width 35 height 19
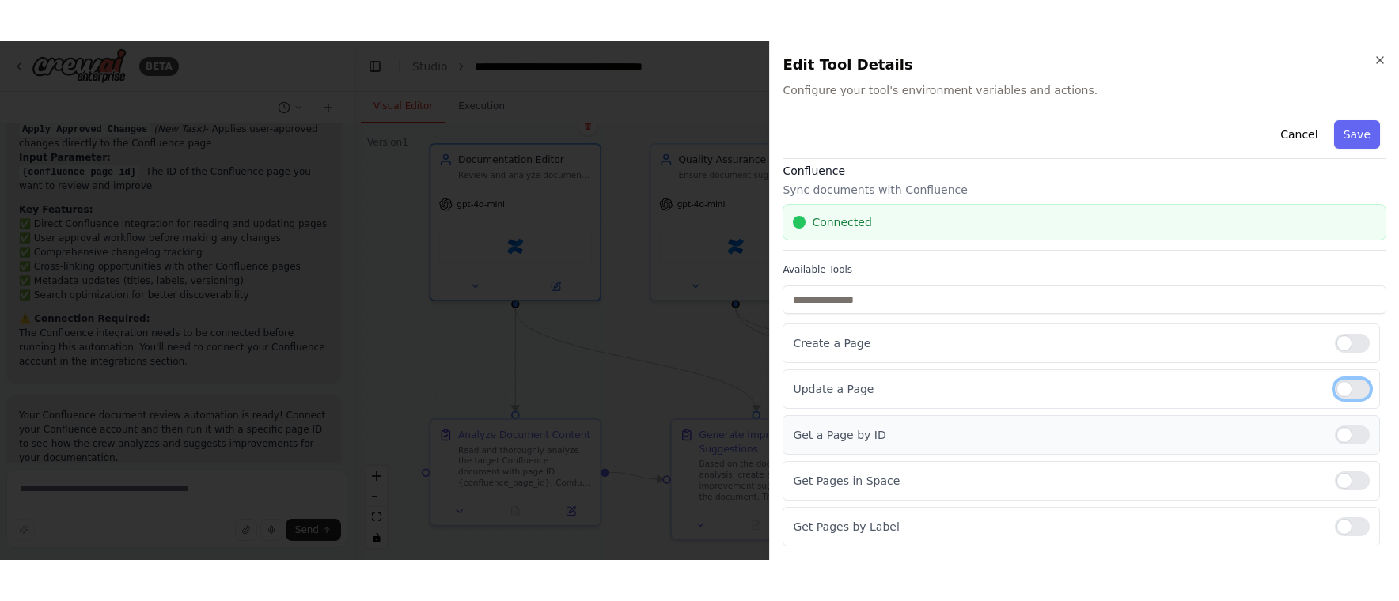
scroll to position [0, 0]
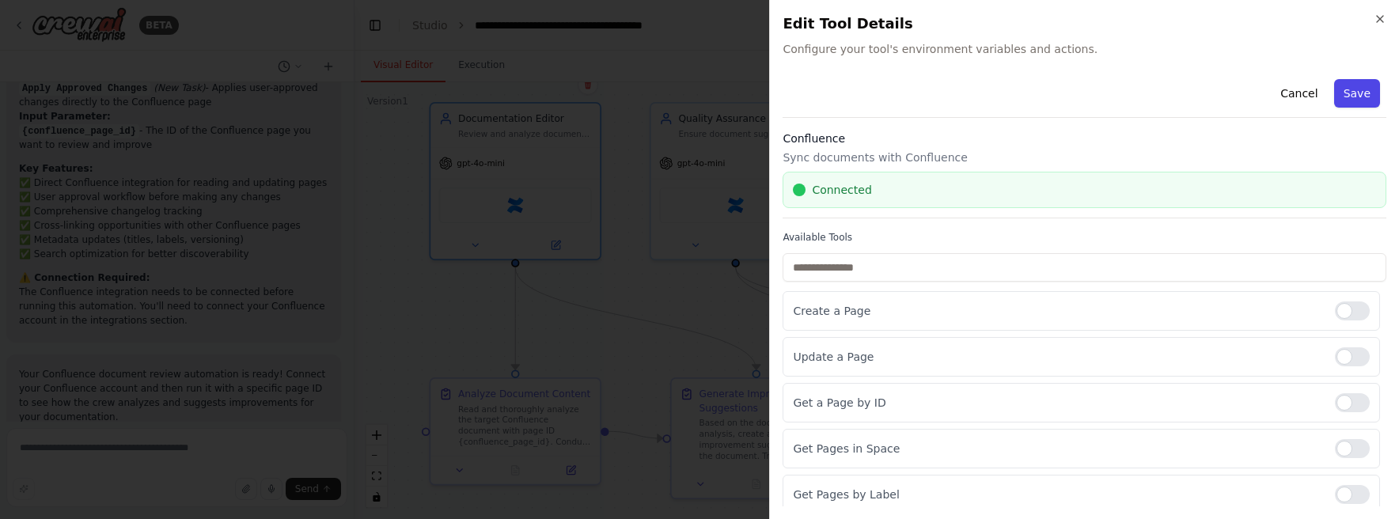
click at [1342, 97] on button "Save" at bounding box center [1357, 93] width 46 height 28
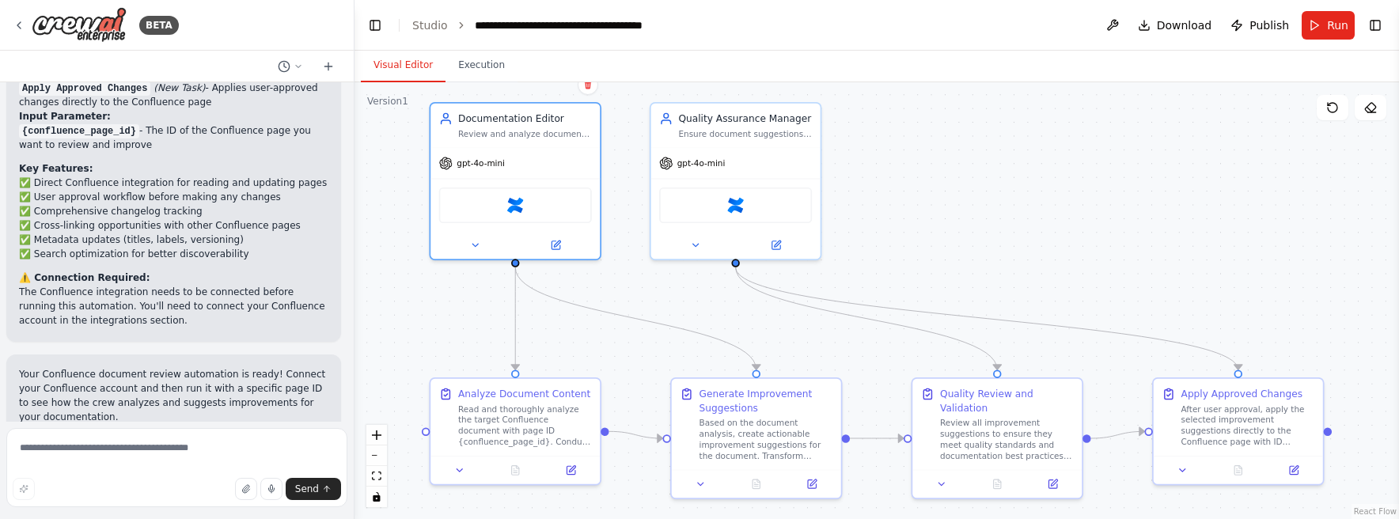
click at [1050, 169] on div ".deletable-edge-delete-btn { width: 20px; height: 20px; border: 0px solid #ffff…" at bounding box center [876, 300] width 1044 height 437
click at [1327, 22] on button "Run" at bounding box center [1327, 25] width 53 height 28
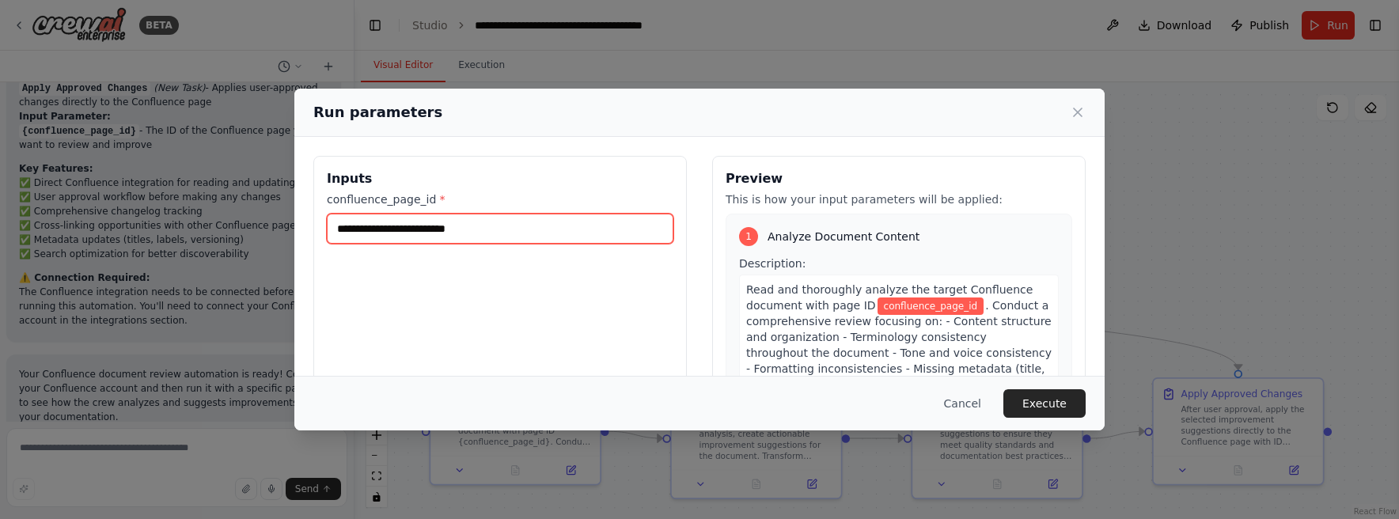
click at [536, 233] on input "confluence_page_id *" at bounding box center [500, 229] width 347 height 30
paste input "**********"
type input "**********"
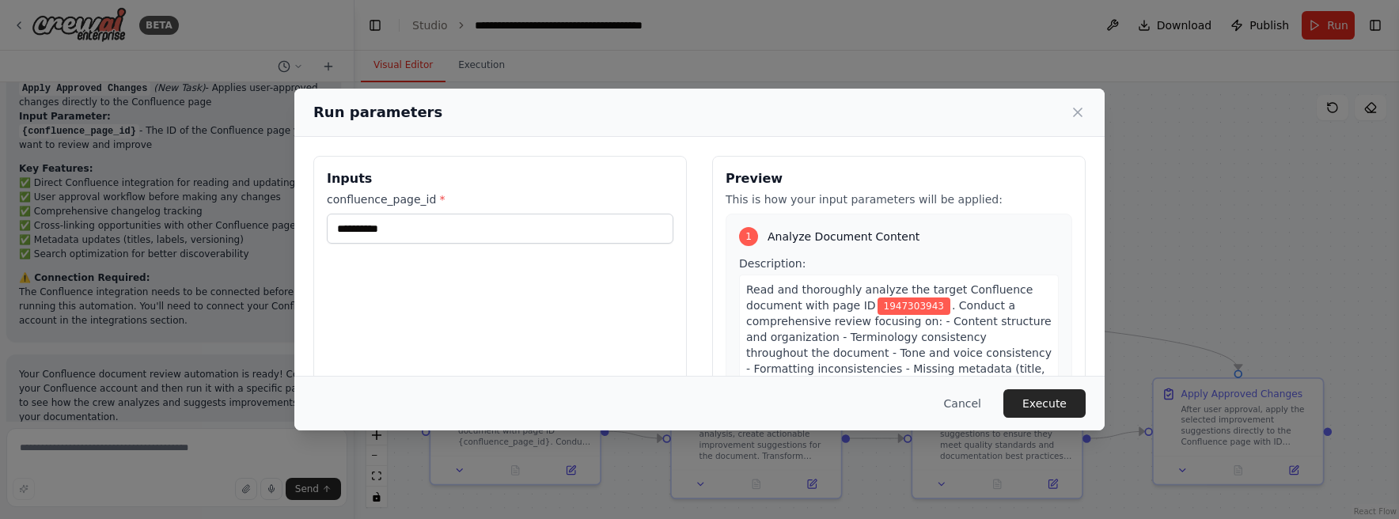
click at [619, 325] on div "**********" at bounding box center [499, 343] width 373 height 375
click at [1043, 406] on button "Execute" at bounding box center [1044, 403] width 82 height 28
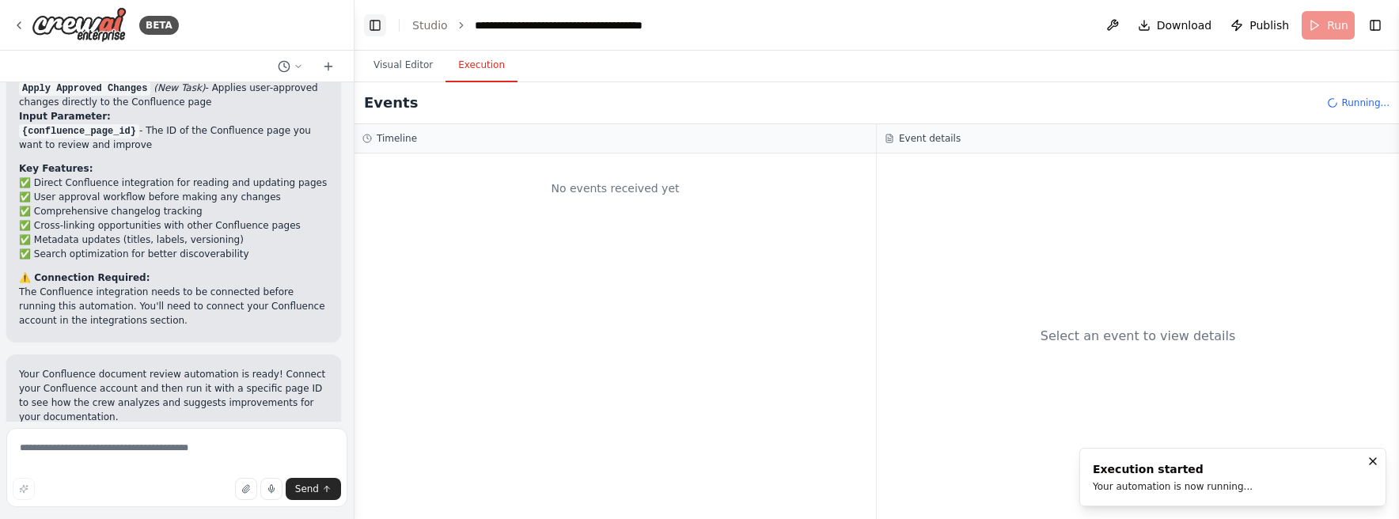
click at [374, 28] on button "Toggle Left Sidebar" at bounding box center [375, 25] width 22 height 22
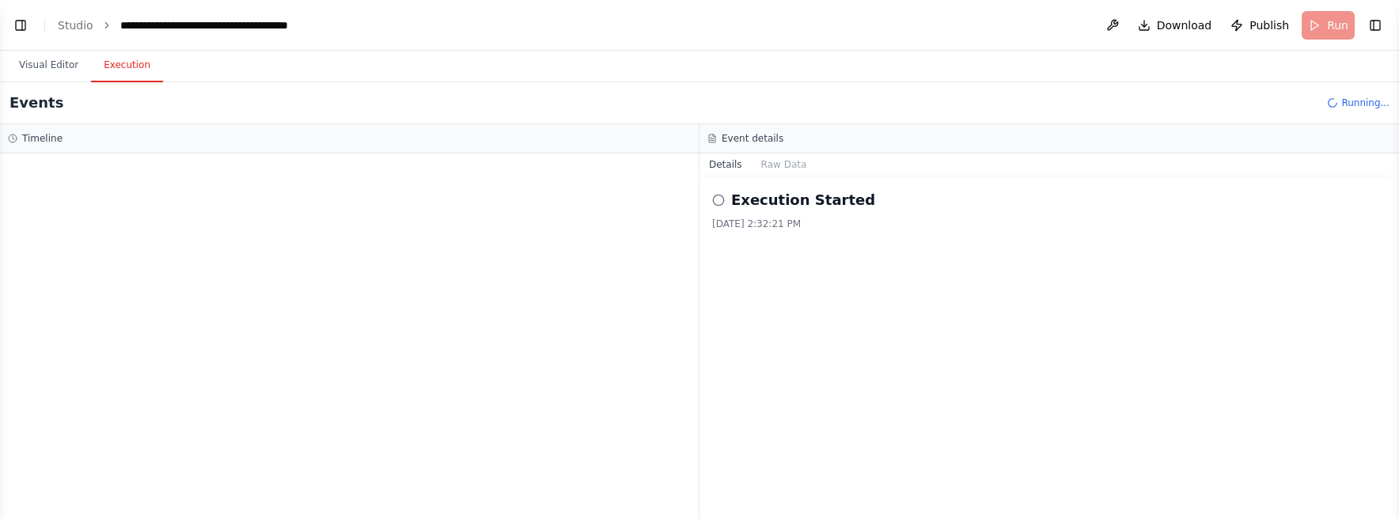
click at [1377, 517] on div "Execution Started [DATE] 2:32:21 PM" at bounding box center [1048, 347] width 699 height 343
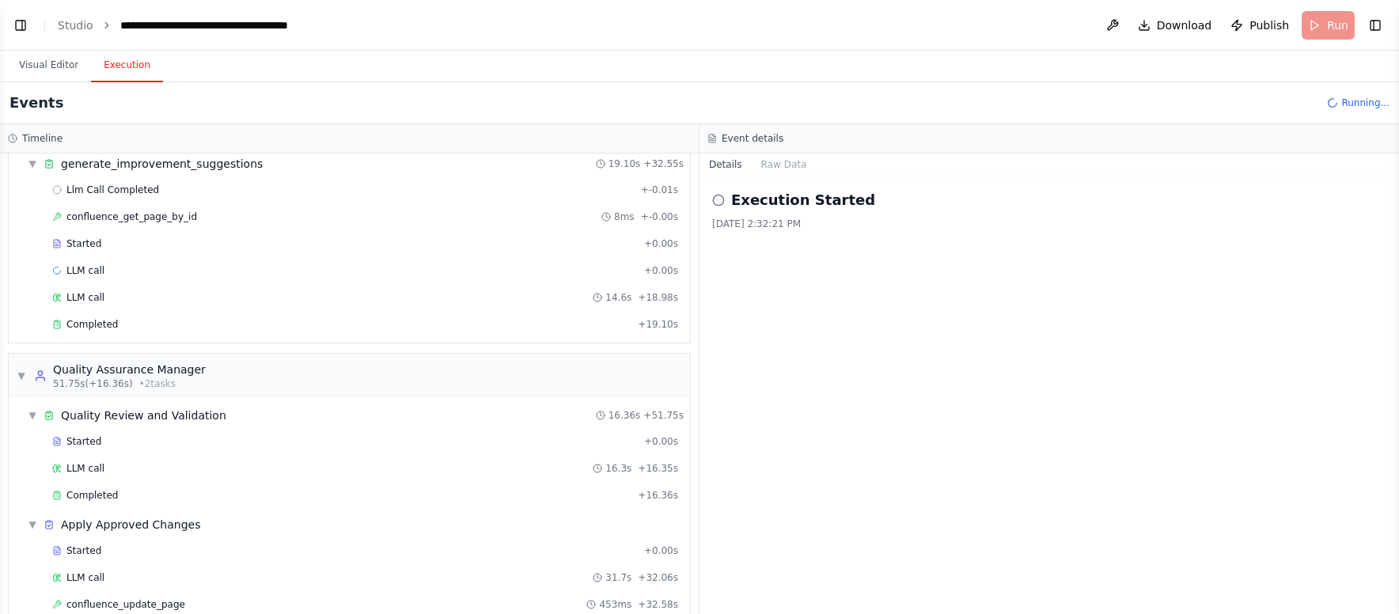
scroll to position [653, 0]
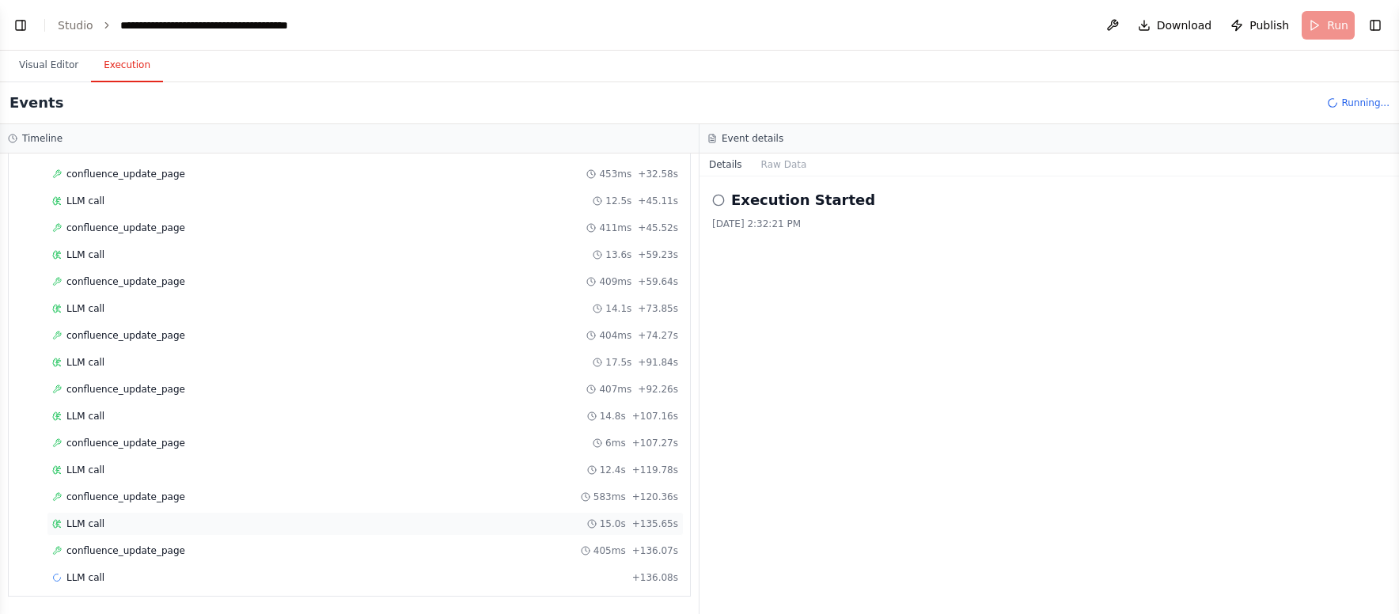
click at [171, 517] on div "LLM call 15.0s + 135.65s" at bounding box center [365, 524] width 637 height 24
click at [172, 518] on span "confluence_update_page" at bounding box center [125, 550] width 119 height 13
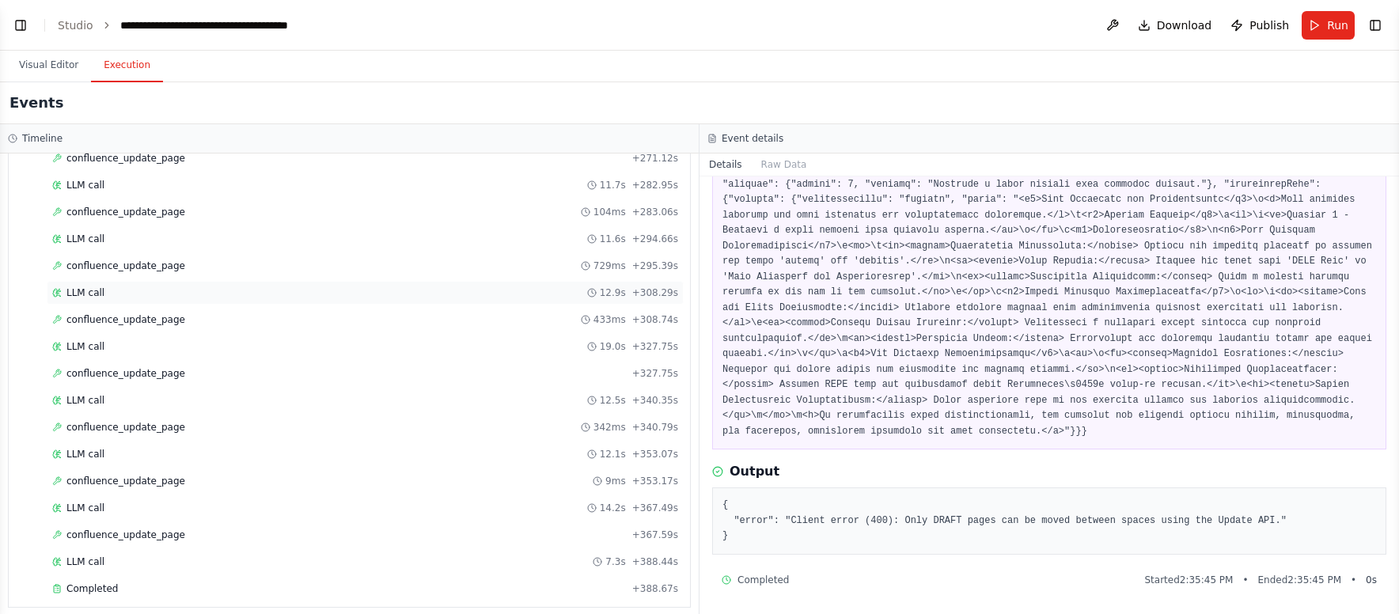
scroll to position [1514, 0]
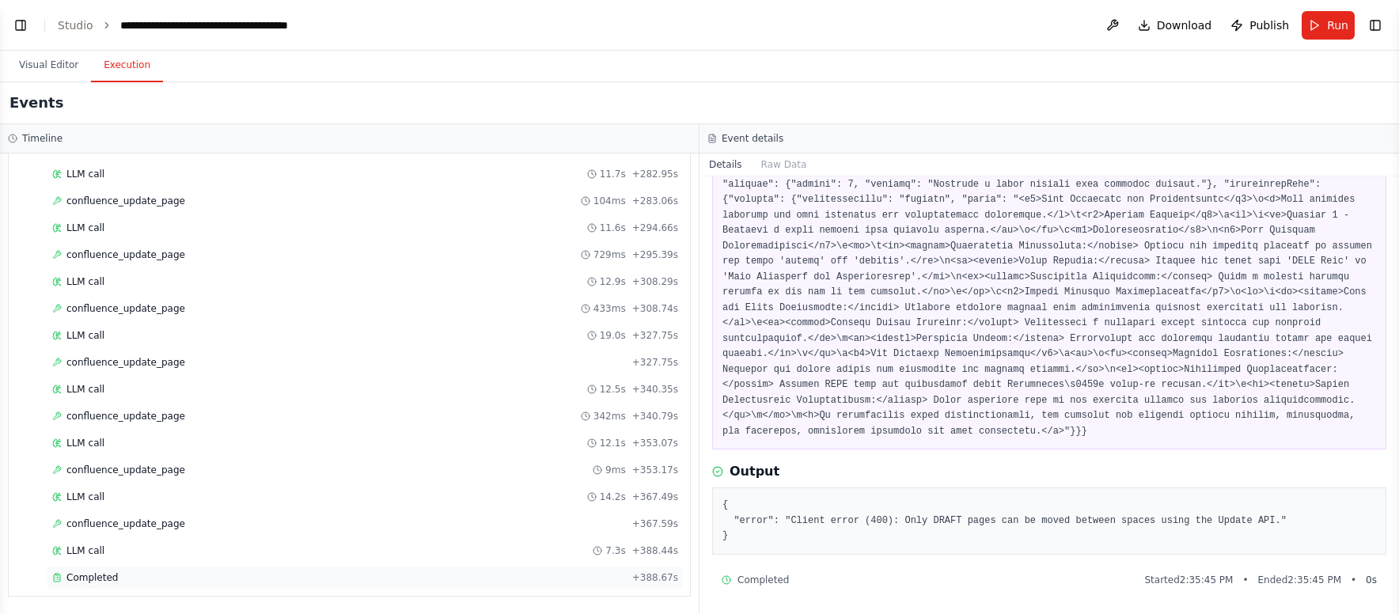
click at [370, 518] on div "Completed" at bounding box center [339, 577] width 574 height 13
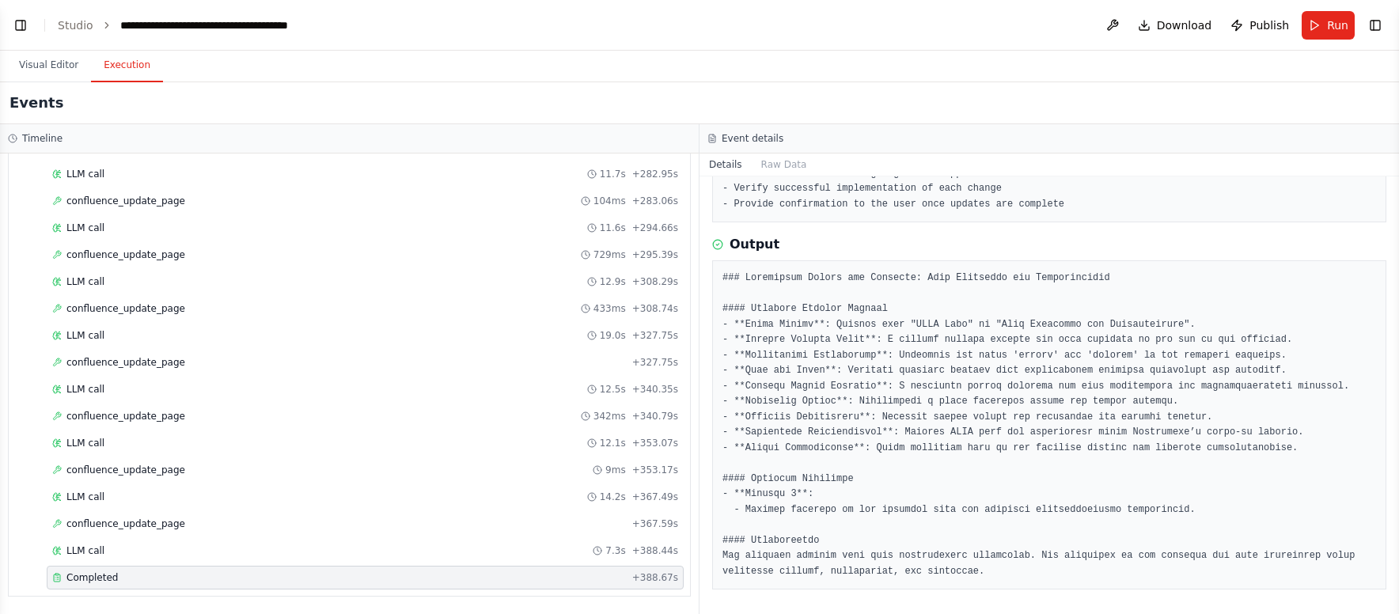
scroll to position [187, 0]
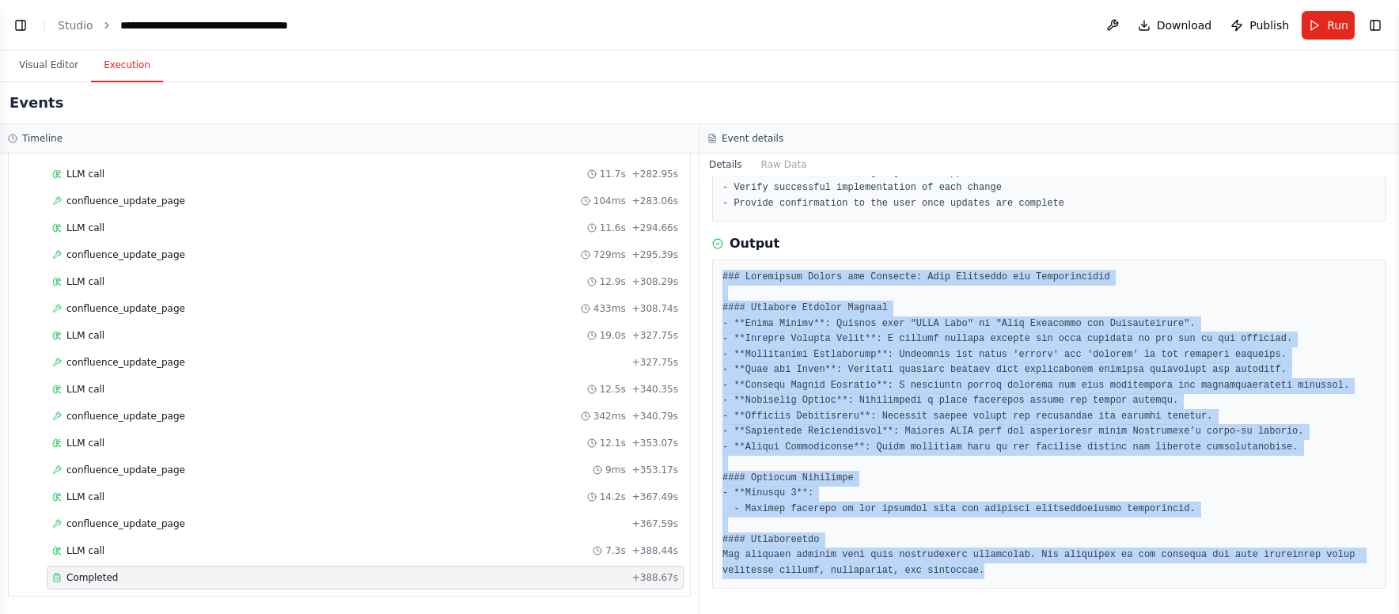
drag, startPoint x: 721, startPoint y: 274, endPoint x: 1031, endPoint y: 565, distance: 425.3
click at [1031, 518] on div at bounding box center [1049, 423] width 674 height 329
copy pre "### Loremipsum Dolors ame Consecte: Adip Elitseddo eiu Temporincidid #### Utlab…"
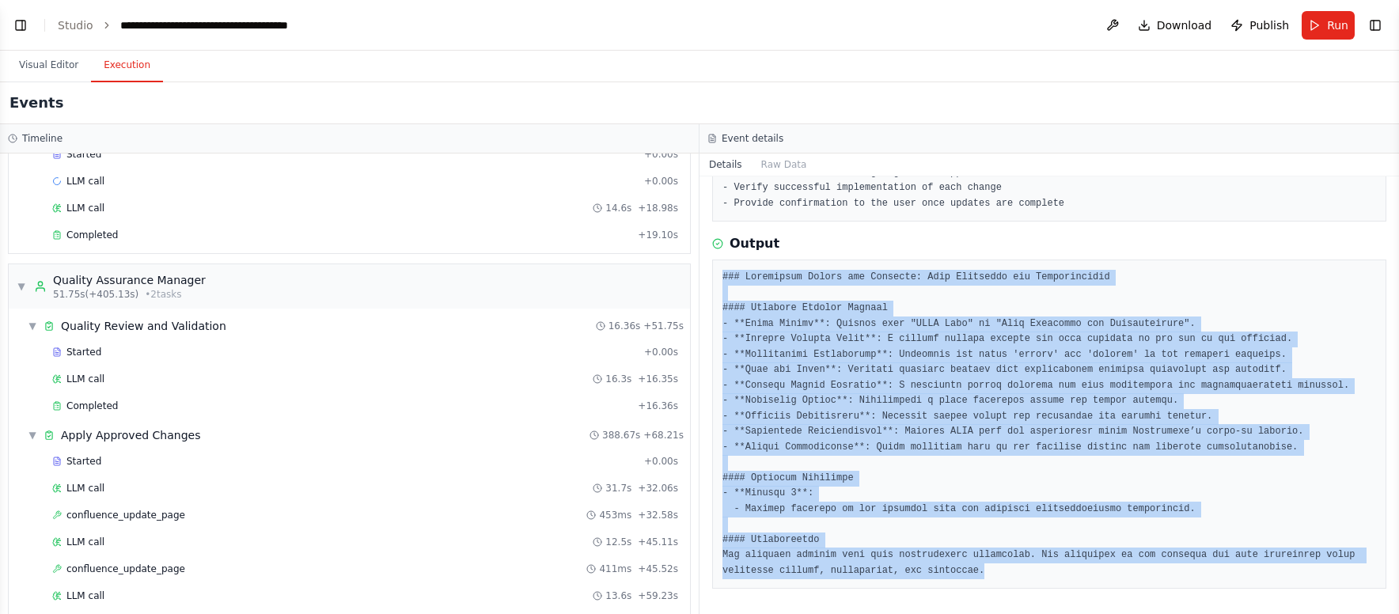
scroll to position [293, 0]
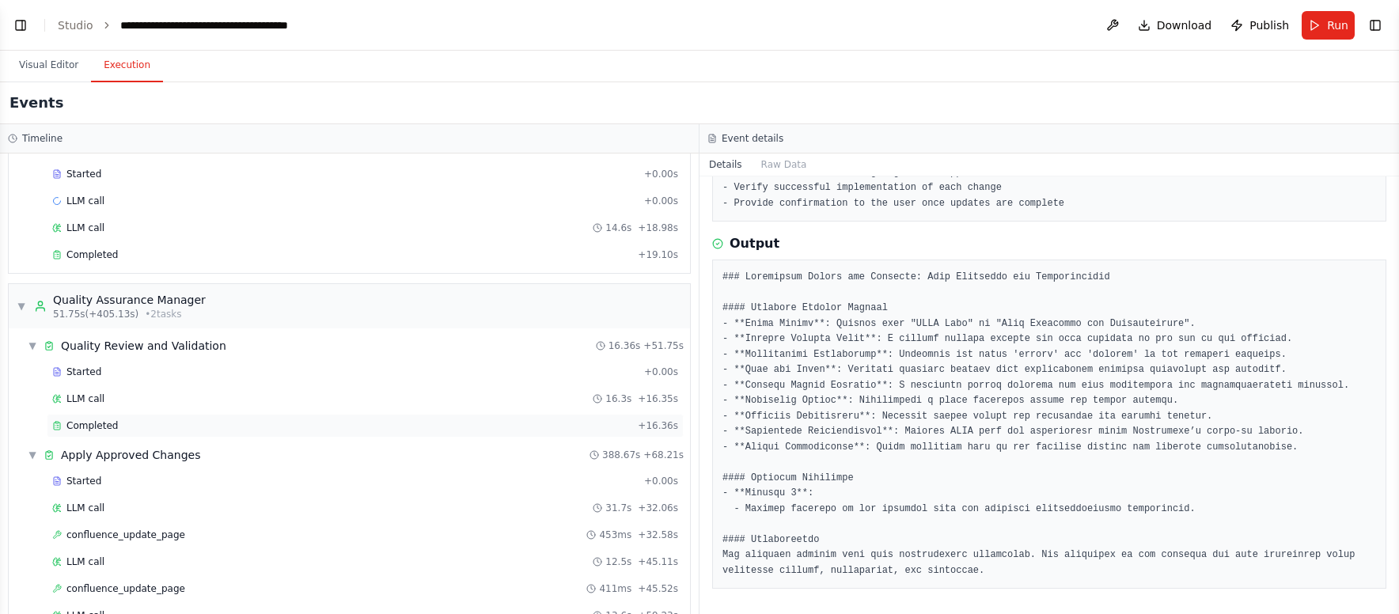
click at [152, 419] on div "Completed" at bounding box center [341, 425] width 579 height 13
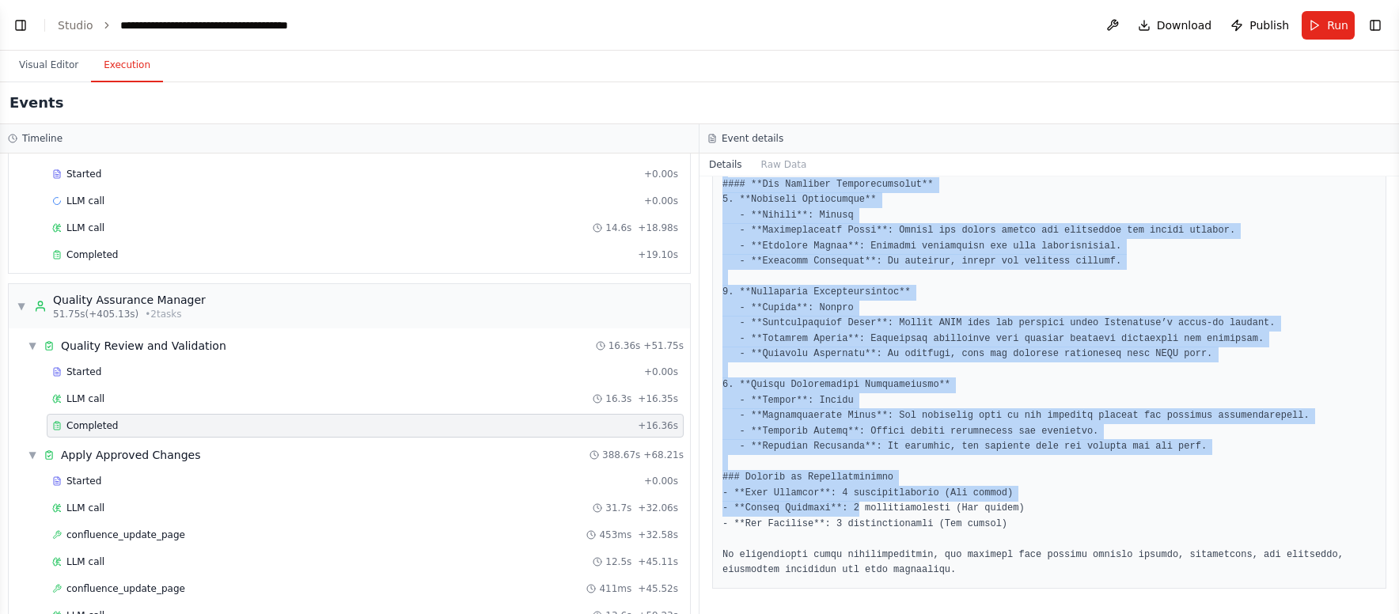
scroll to position [959, 0]
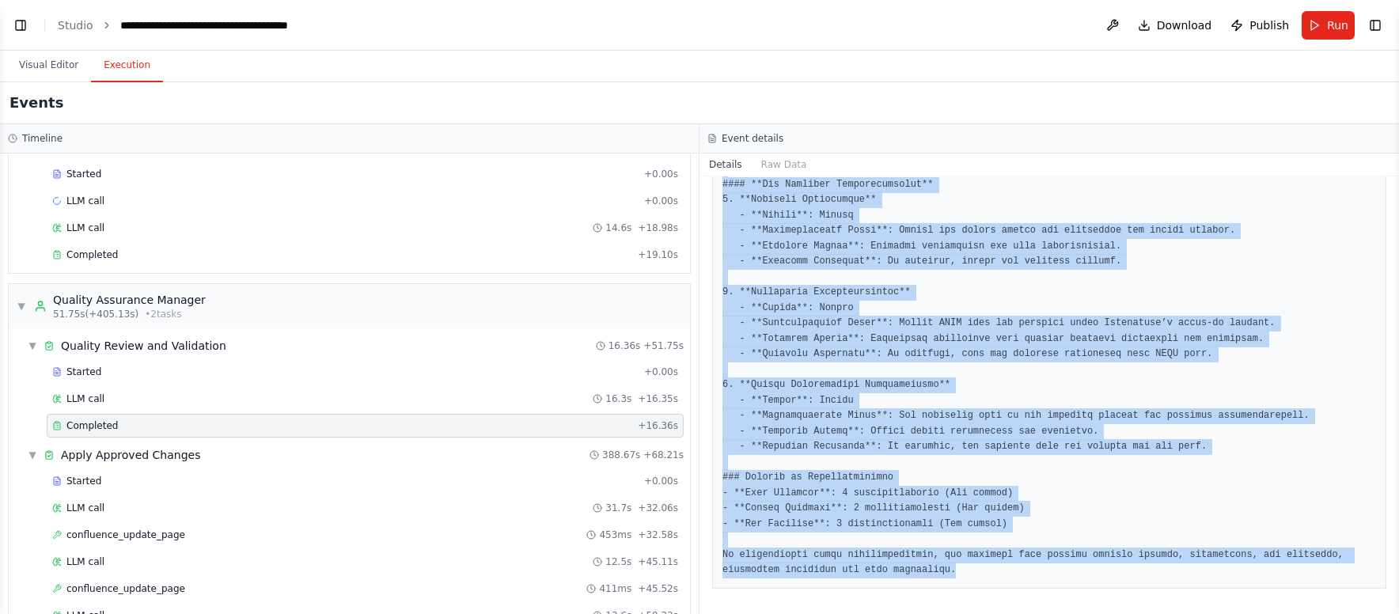
drag, startPoint x: 721, startPoint y: 388, endPoint x: 968, endPoint y: 565, distance: 302.7
click at [968, 518] on pre at bounding box center [1048, 61] width 653 height 1034
copy pre "### Quality-Assured Recommendation Report for Document: CRUD Test (ID: 19473039…"
click at [968, 518] on pre at bounding box center [1048, 61] width 653 height 1034
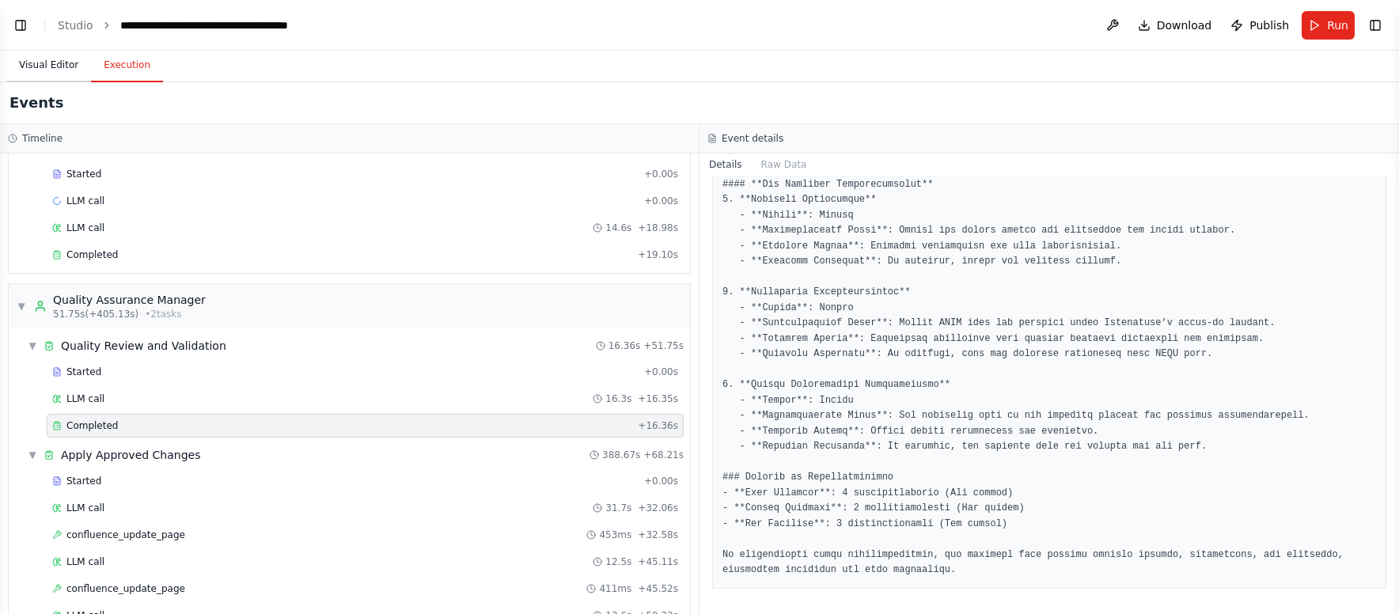
click at [76, 63] on button "Visual Editor" at bounding box center [48, 65] width 85 height 33
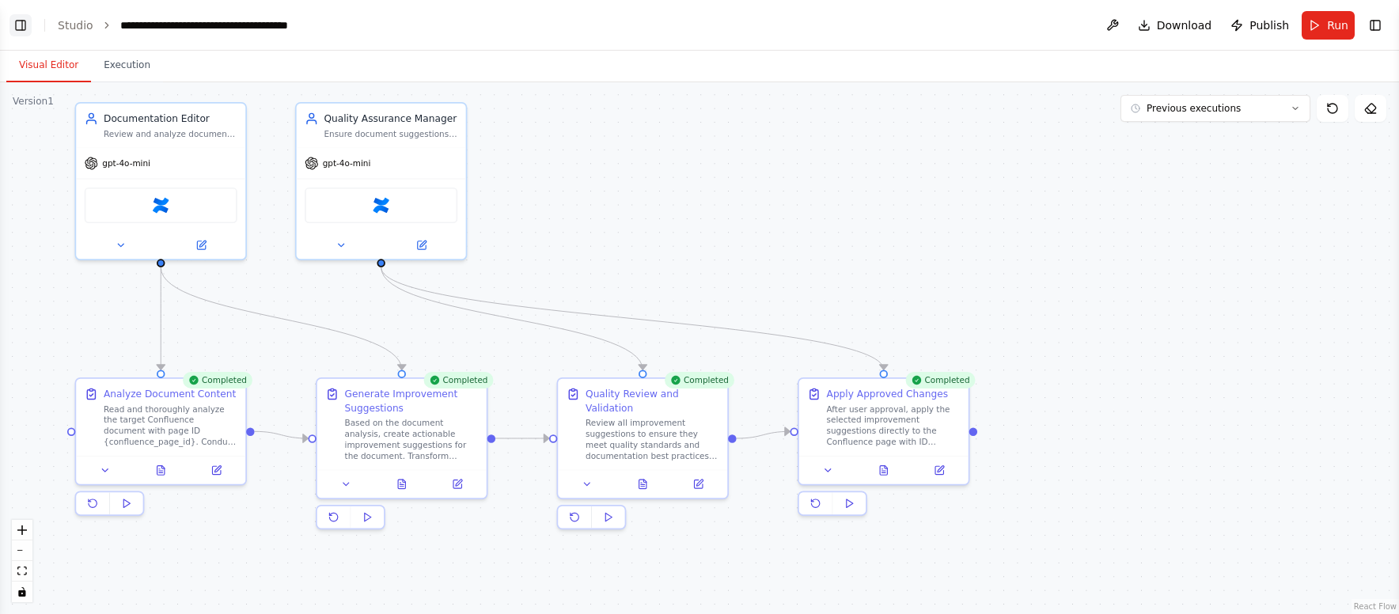
click at [11, 25] on button "Toggle Left Sidebar" at bounding box center [20, 25] width 22 height 22
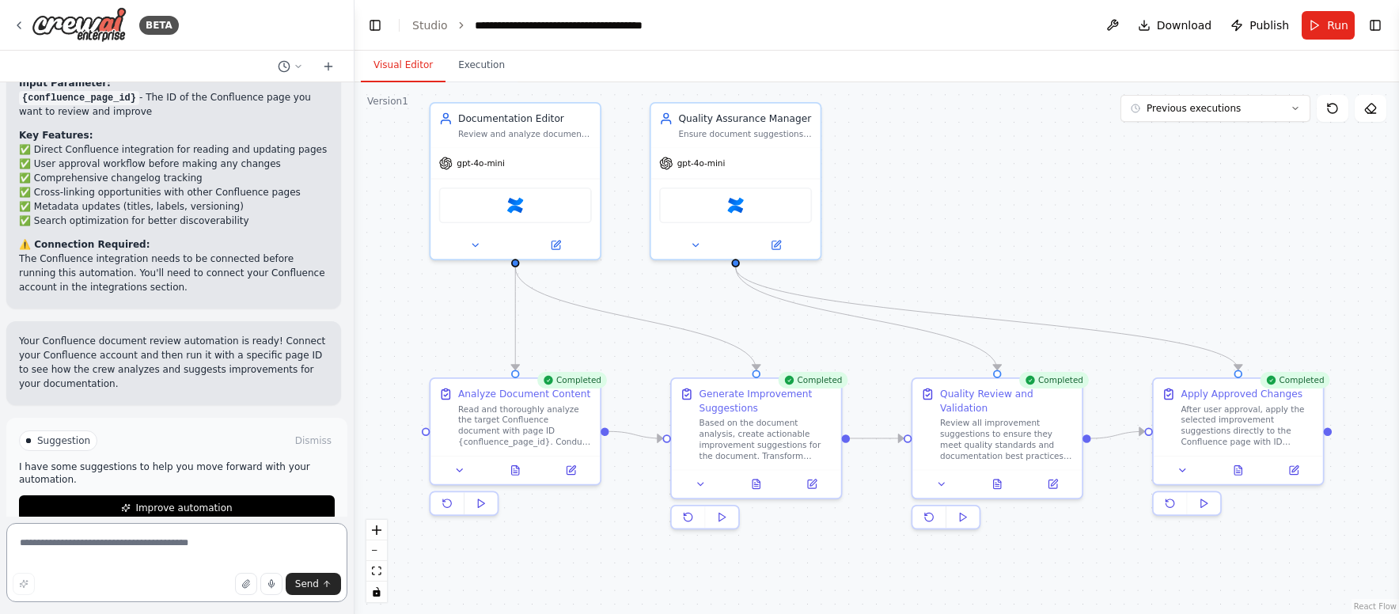
click at [164, 518] on textarea at bounding box center [176, 562] width 341 height 79
click at [109, 518] on textarea "**********" at bounding box center [176, 562] width 341 height 79
type textarea "**********"
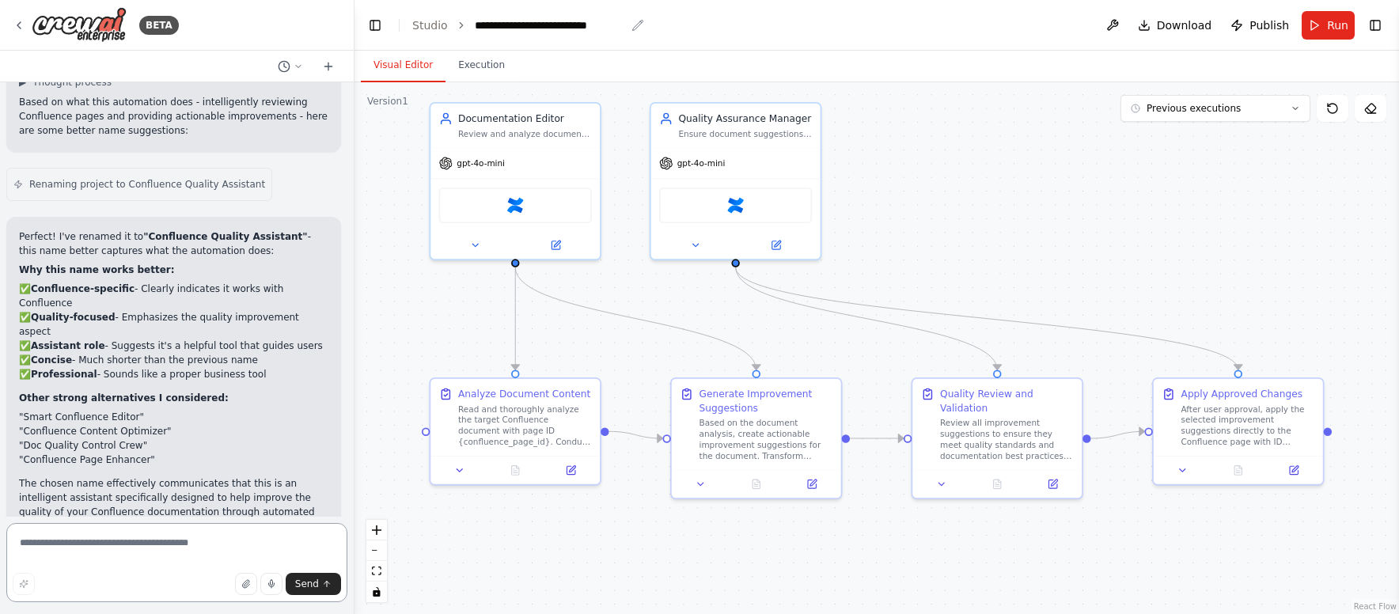
scroll to position [4479, 0]
click at [593, 25] on div "**********" at bounding box center [550, 25] width 151 height 16
copy div "**********"
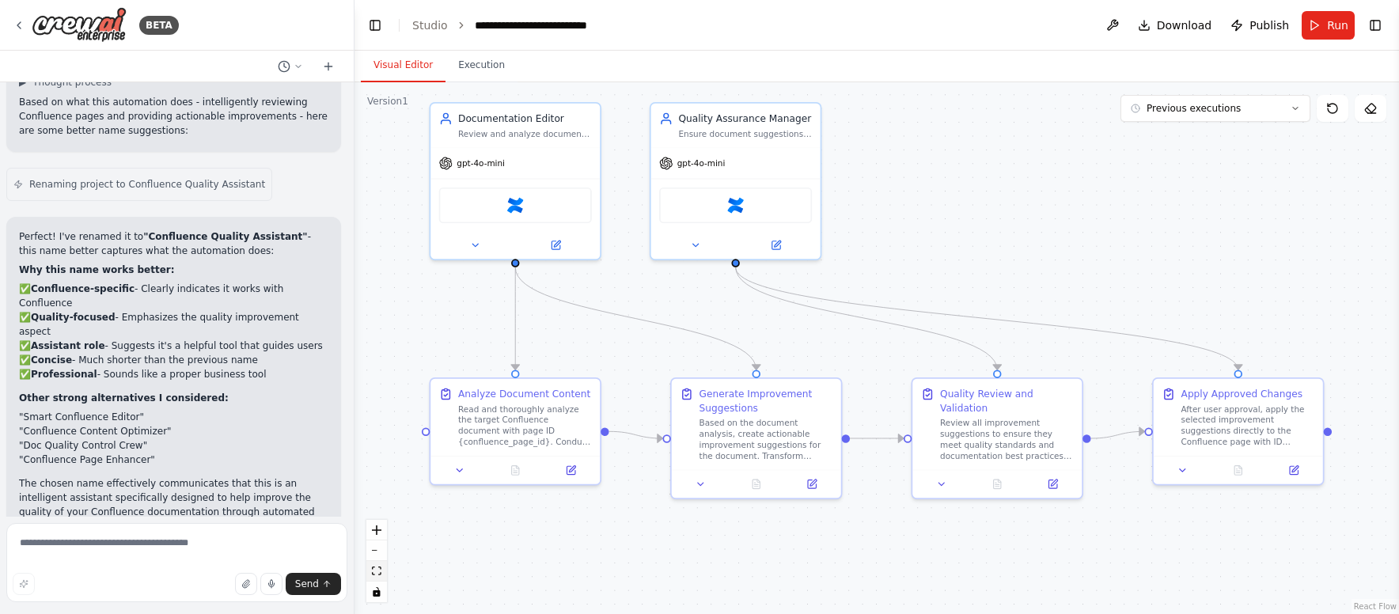
click at [382, 518] on button "fit view" at bounding box center [376, 571] width 21 height 21
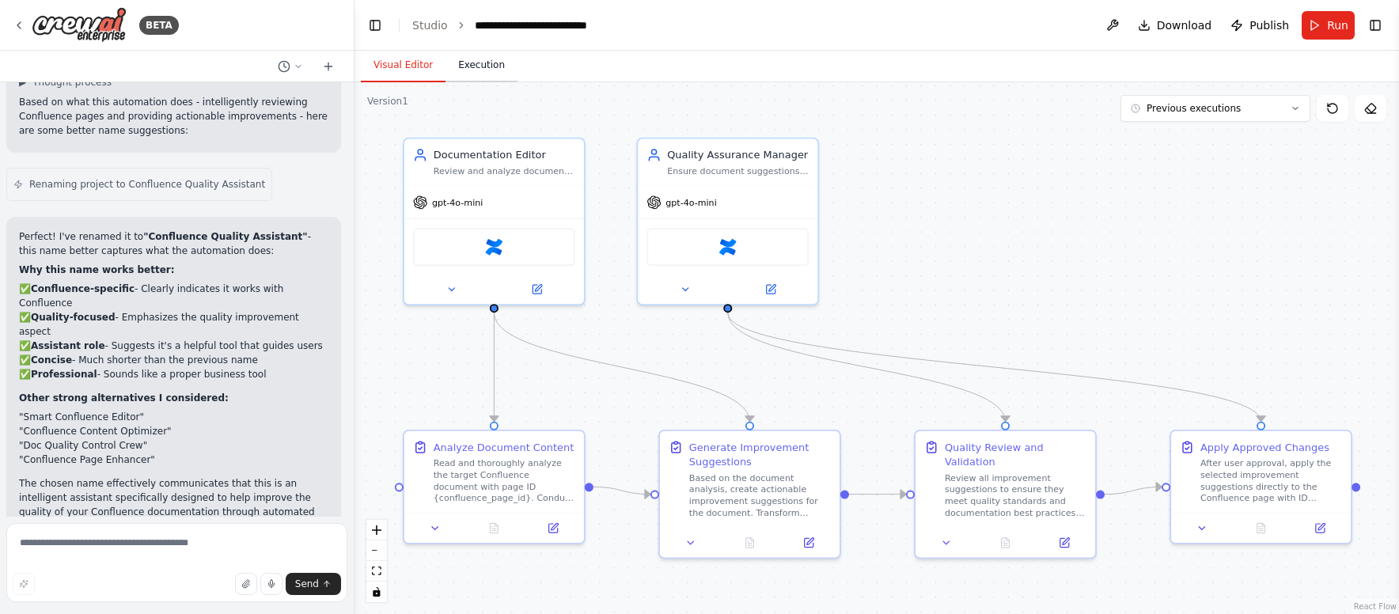
click at [482, 61] on button "Execution" at bounding box center [481, 65] width 72 height 33
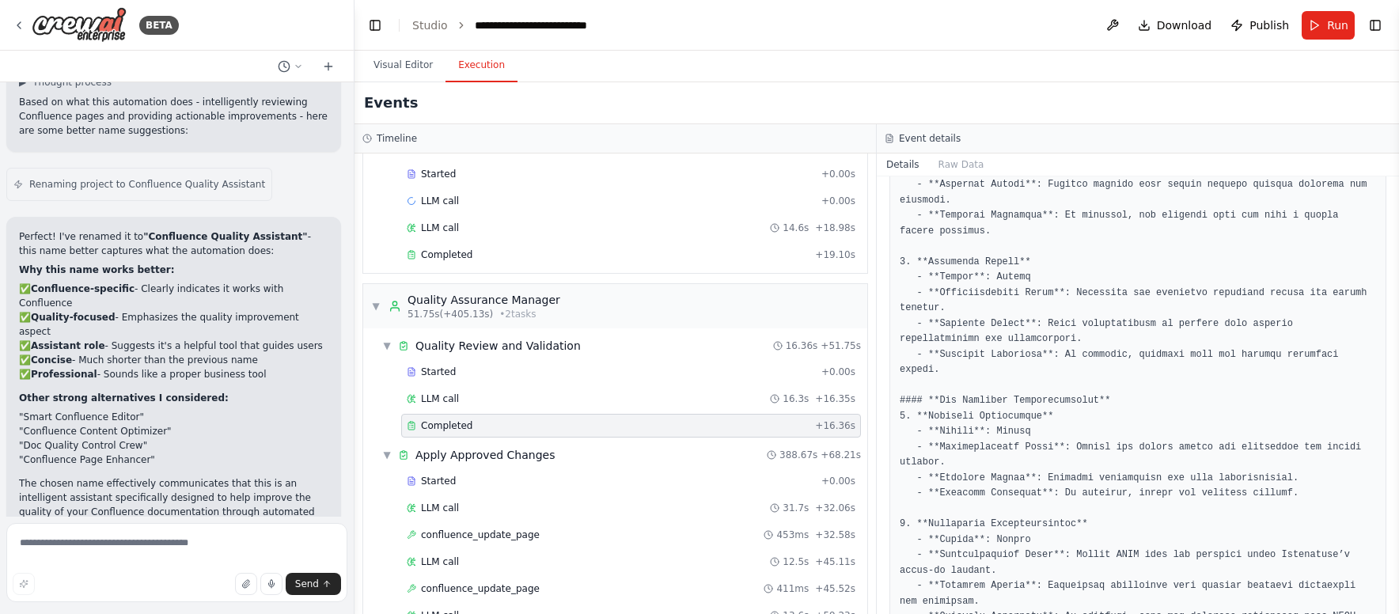
click at [974, 242] on pre at bounding box center [1137, 216] width 476 height 1342
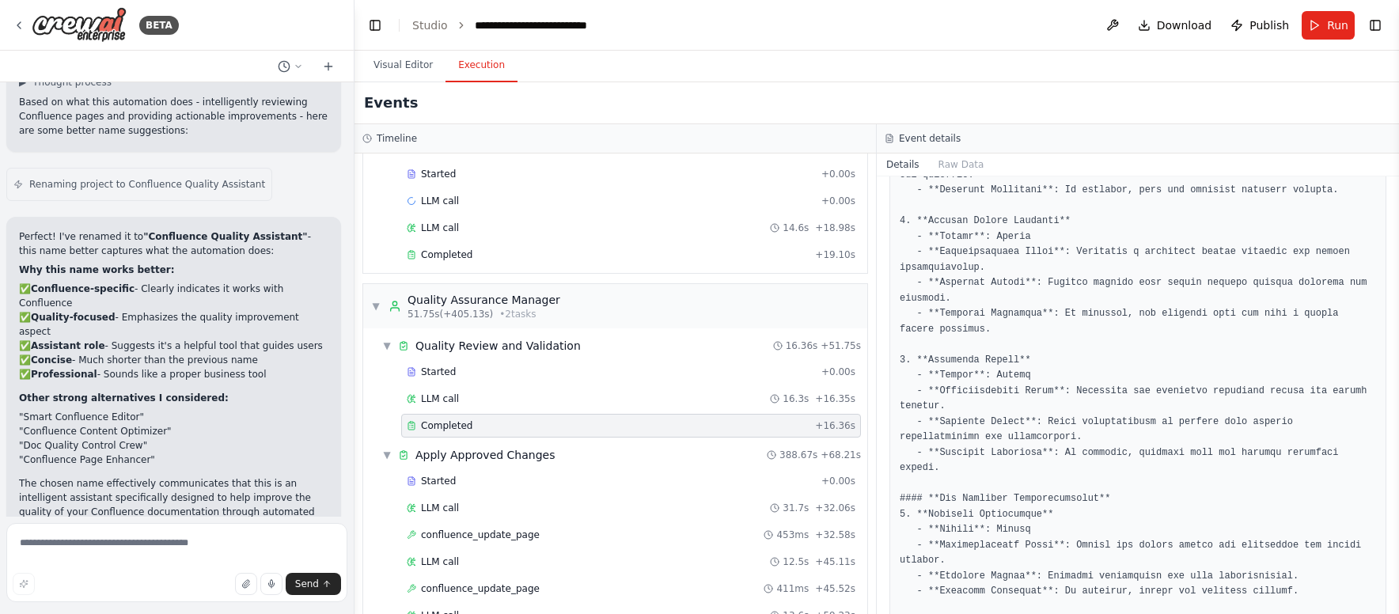
scroll to position [525, 0]
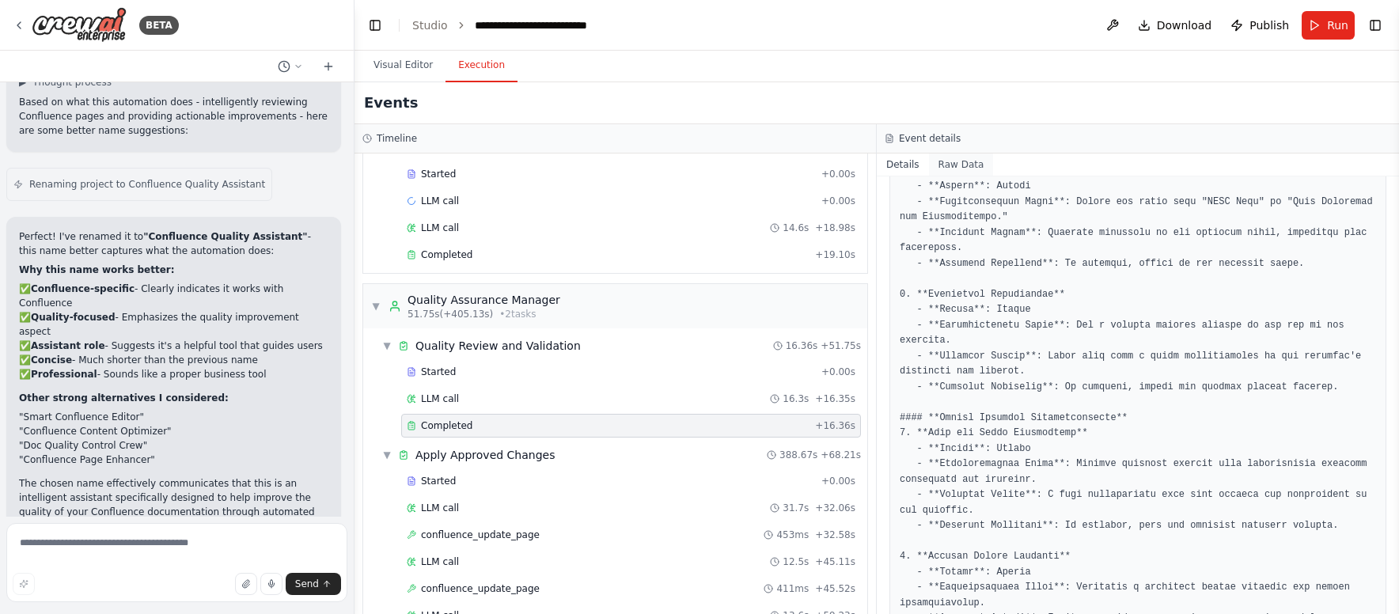
click at [951, 163] on button "Raw Data" at bounding box center [961, 164] width 65 height 22
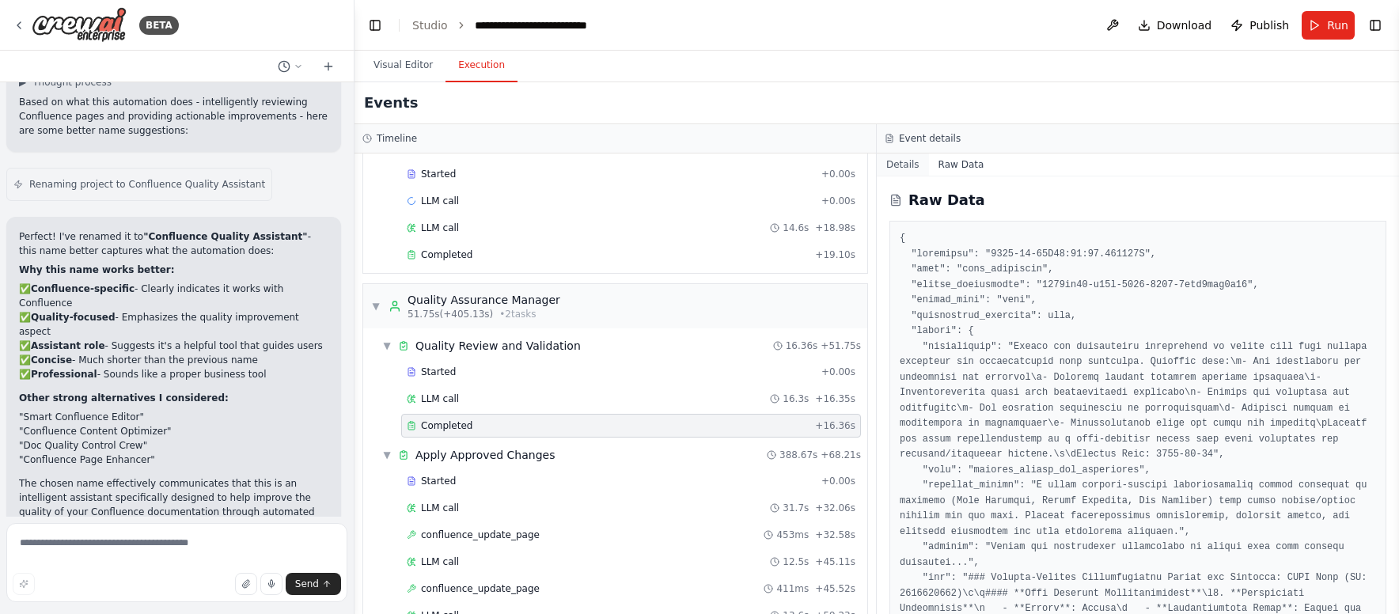
click at [908, 168] on button "Details" at bounding box center [903, 164] width 52 height 22
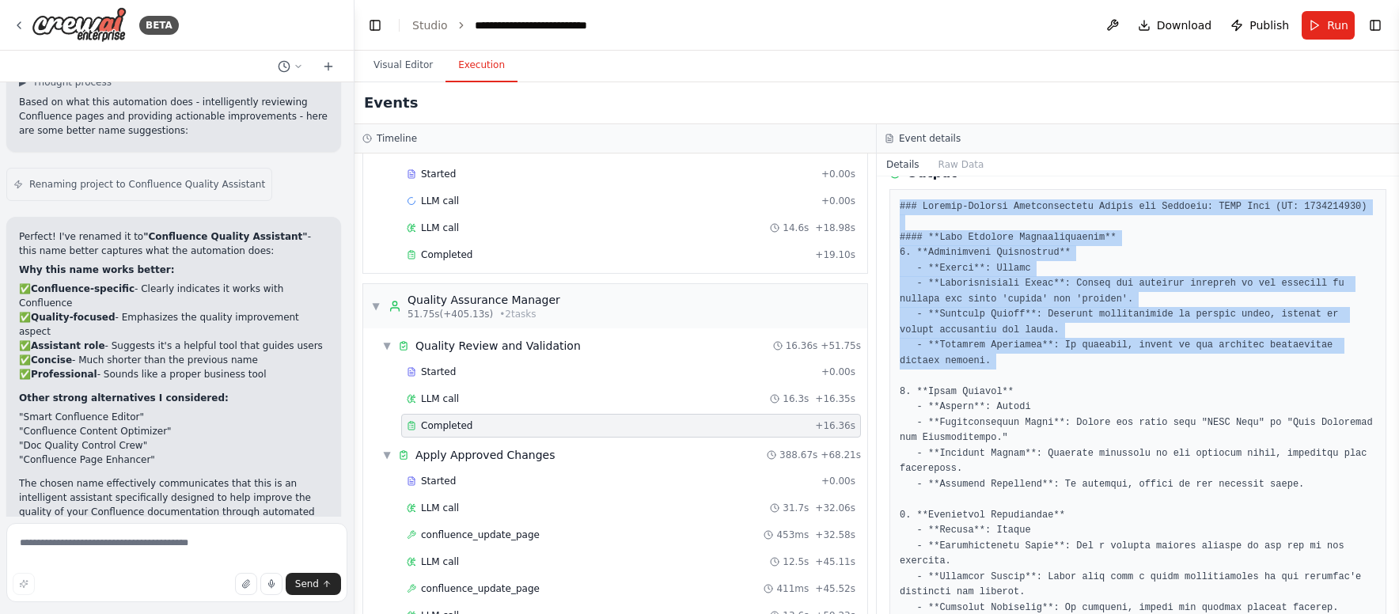
scroll to position [1282, 0]
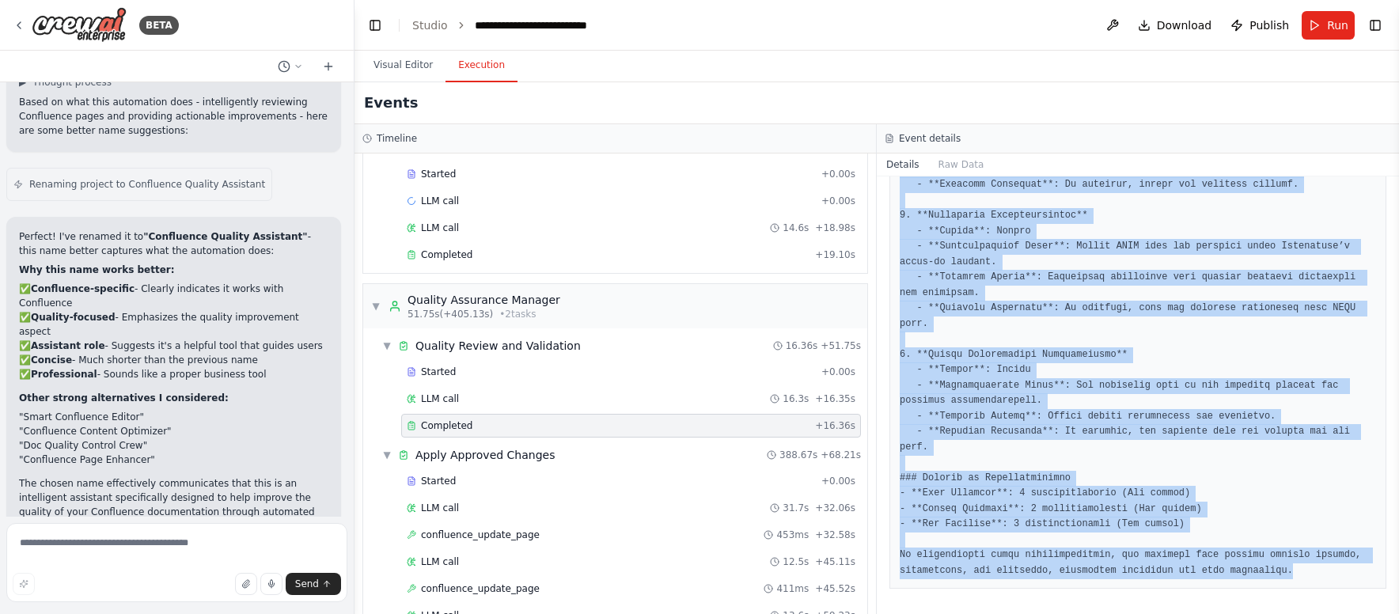
drag, startPoint x: 896, startPoint y: 256, endPoint x: 1297, endPoint y: 572, distance: 510.4
copy pre "### Quality-Assured Recommendation Report for Document: CRUD Test (ID: 19473039…"
click at [397, 62] on button "Visual Editor" at bounding box center [403, 65] width 85 height 33
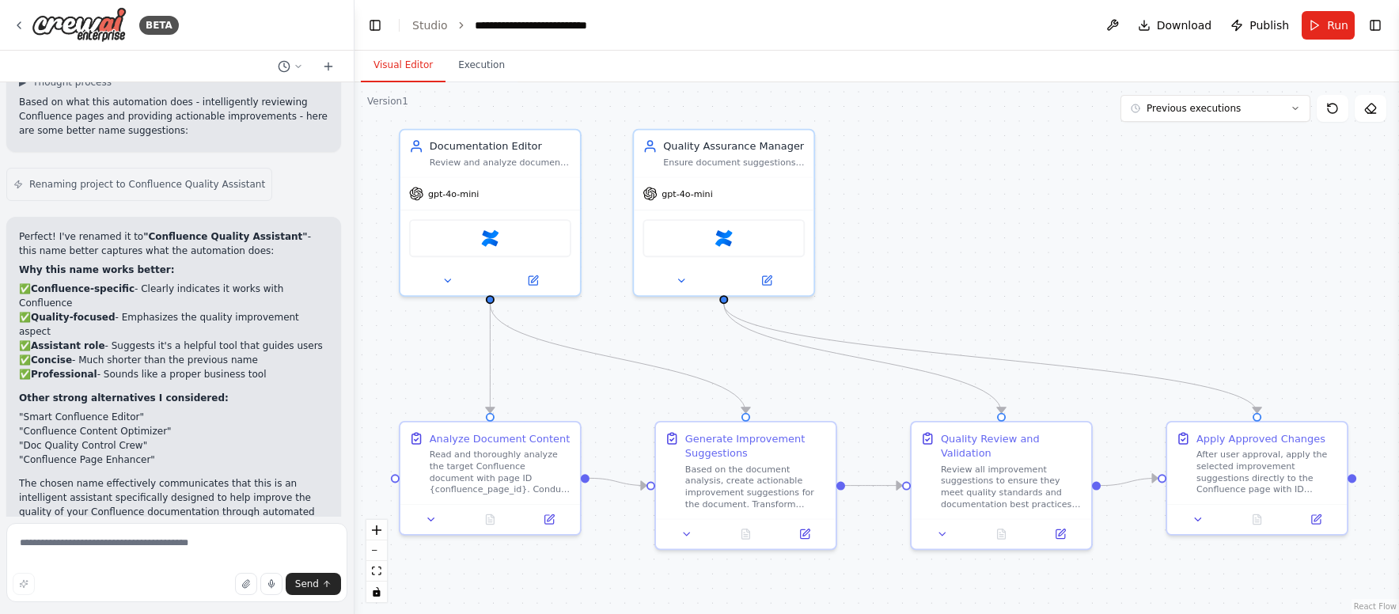
click at [912, 201] on div ".deletable-edge-delete-btn { width: 20px; height: 20px; border: 0px solid #ffff…" at bounding box center [876, 348] width 1044 height 532
click at [905, 202] on div ".deletable-edge-delete-btn { width: 20px; height: 20px; border: 0px solid #ffff…" at bounding box center [876, 348] width 1044 height 532
